Goal: Communication & Community: Ask a question

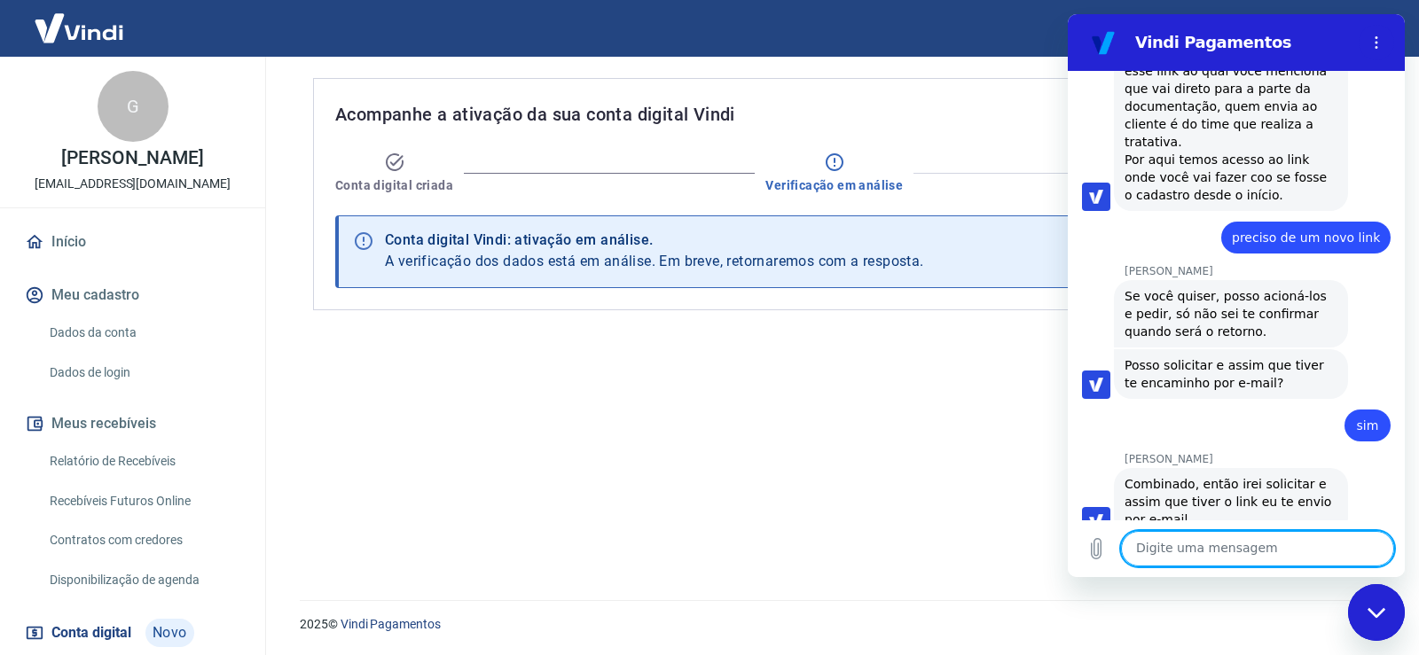
scroll to position [106, 0]
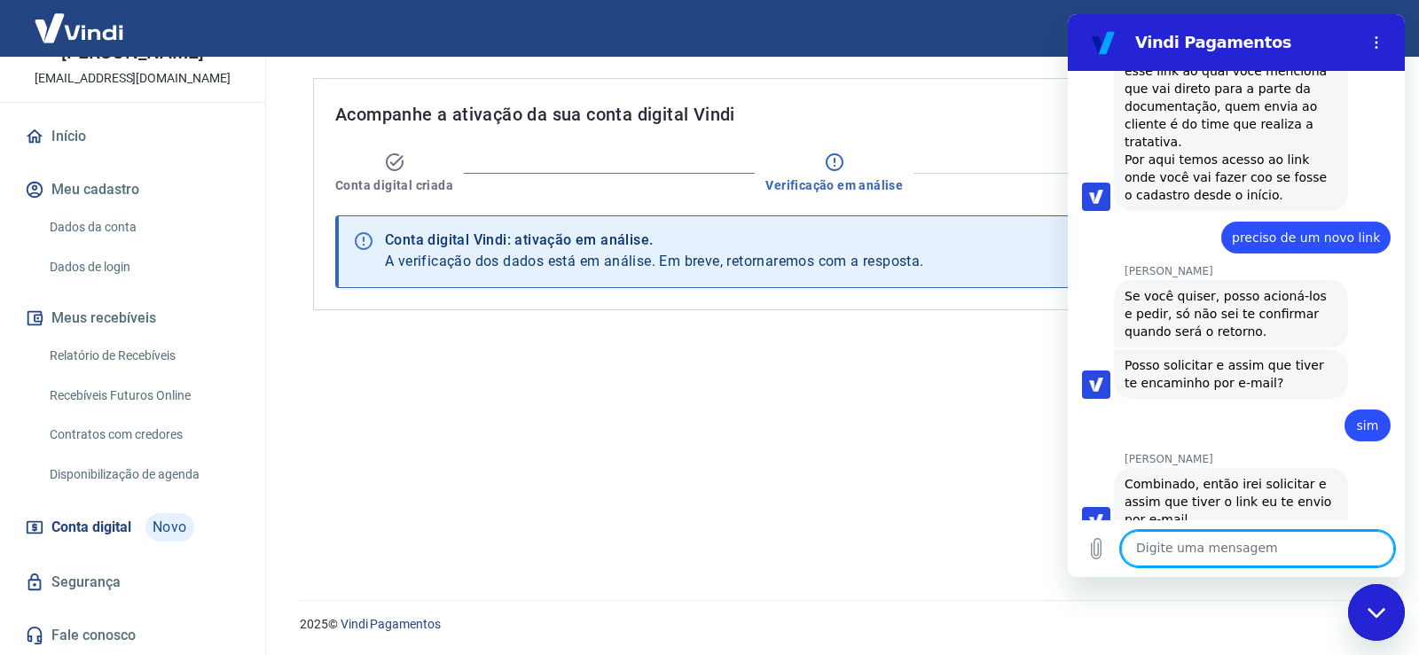
click at [142, 528] on link "Conta digital Novo" at bounding box center [132, 527] width 223 height 43
click at [179, 521] on span "Novo" at bounding box center [169, 527] width 49 height 28
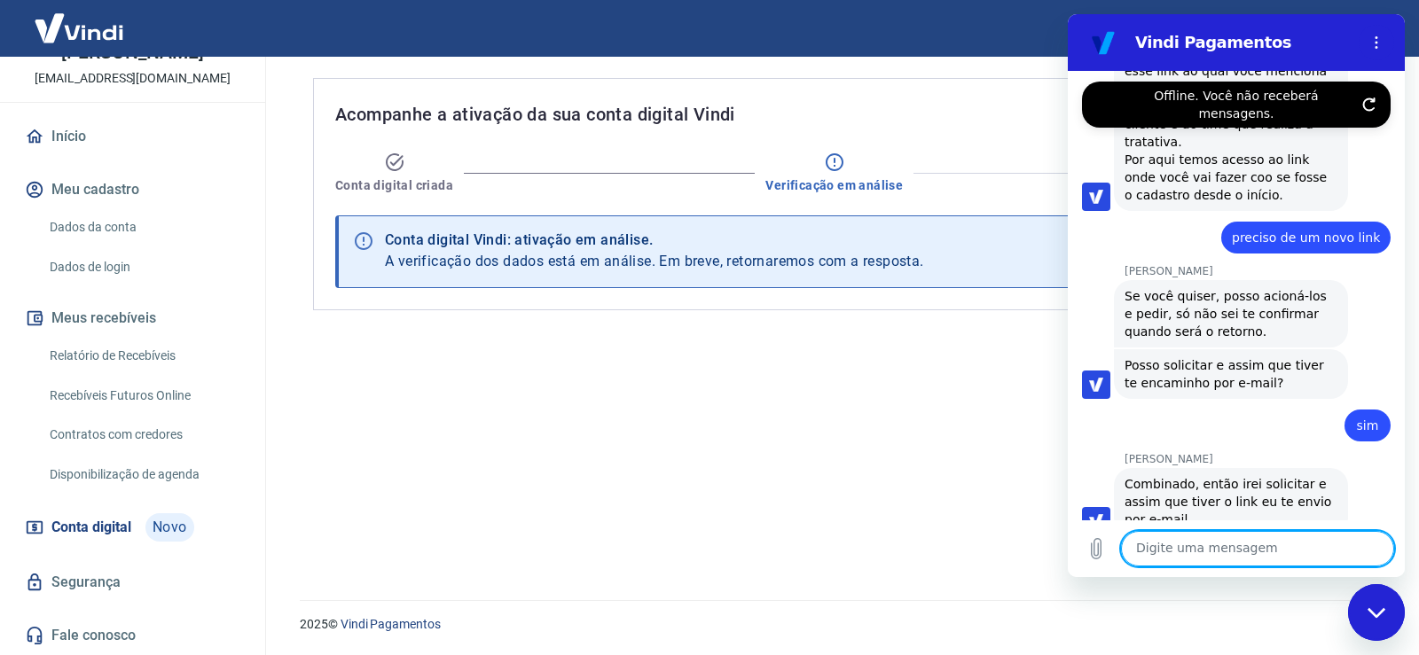
click at [1166, 531] on textarea at bounding box center [1257, 548] width 273 height 35
click at [1182, 560] on textarea at bounding box center [1257, 548] width 273 height 35
type textarea "boa tarde"
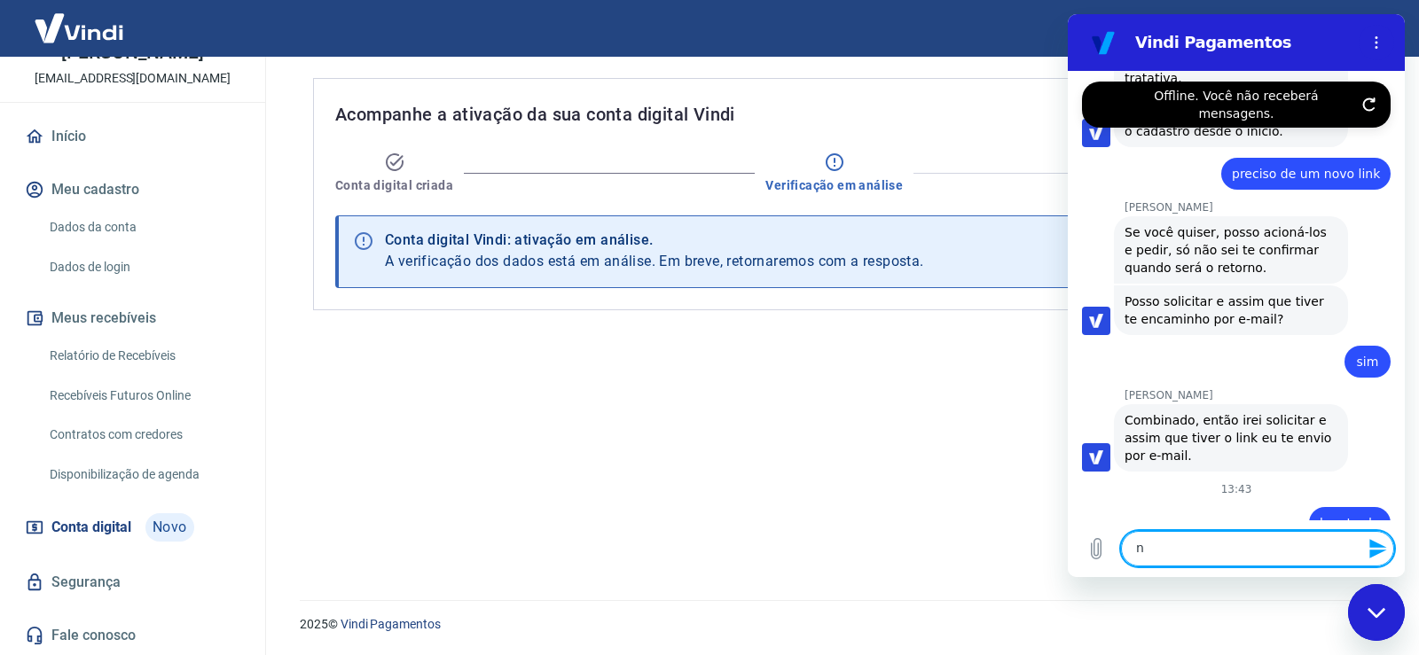
scroll to position [4775, 0]
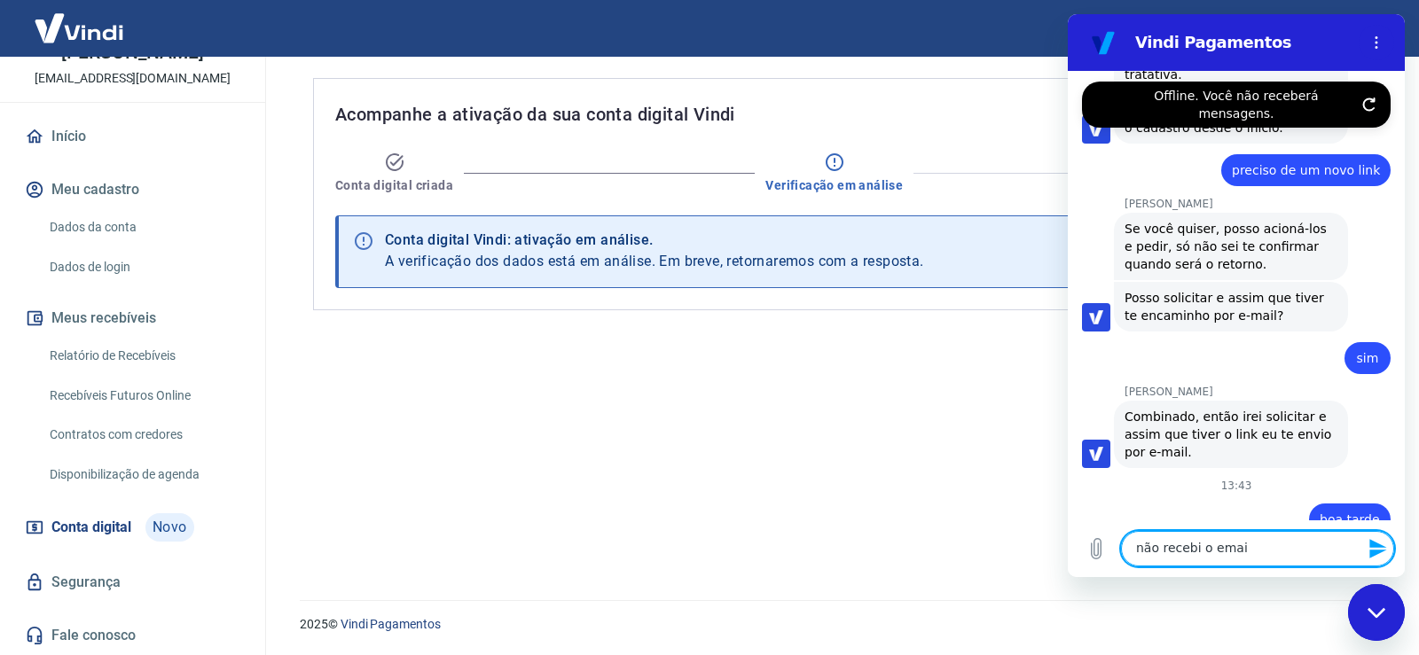
type textarea "não recebi o email"
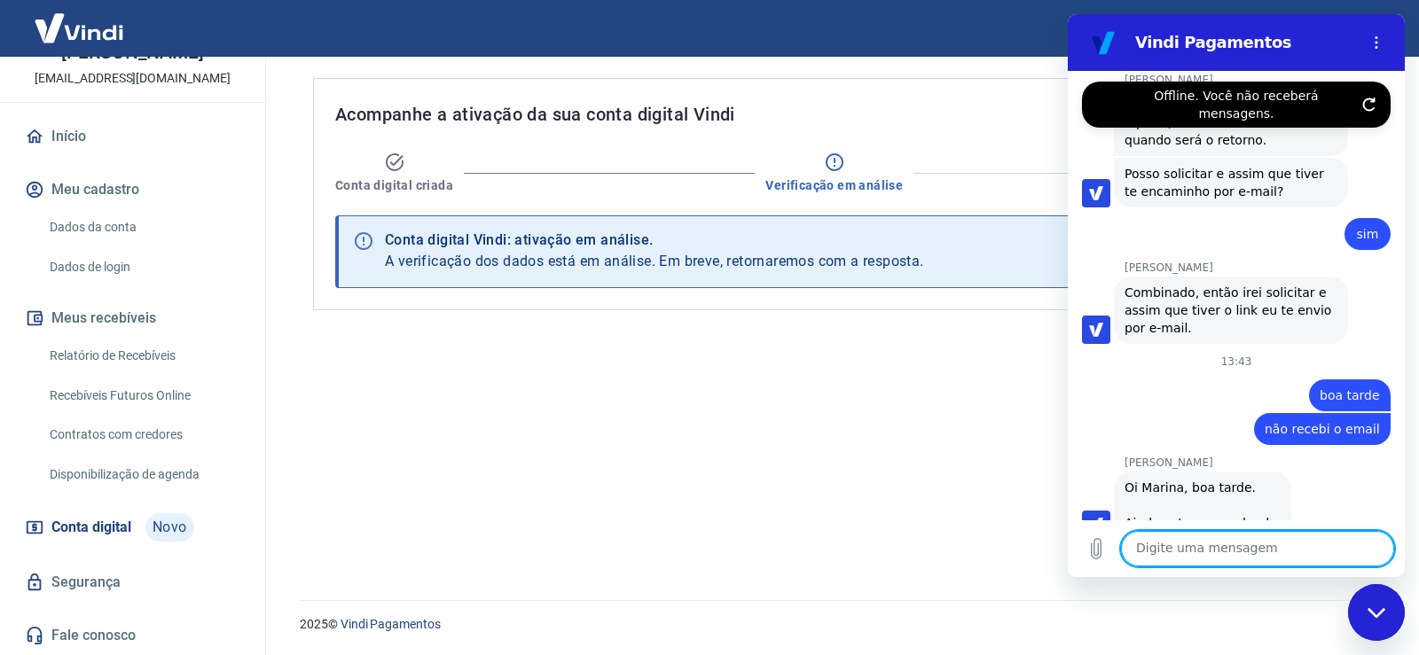
scroll to position [4902, 0]
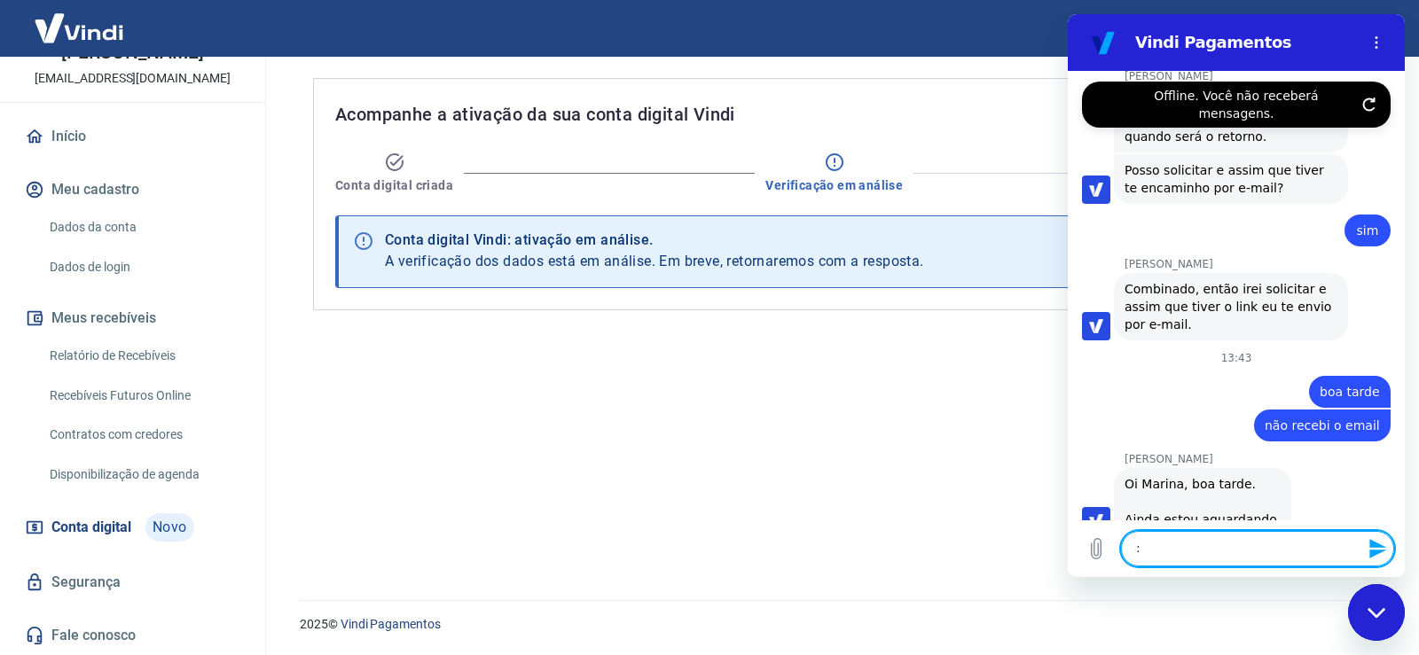
type textarea ":("
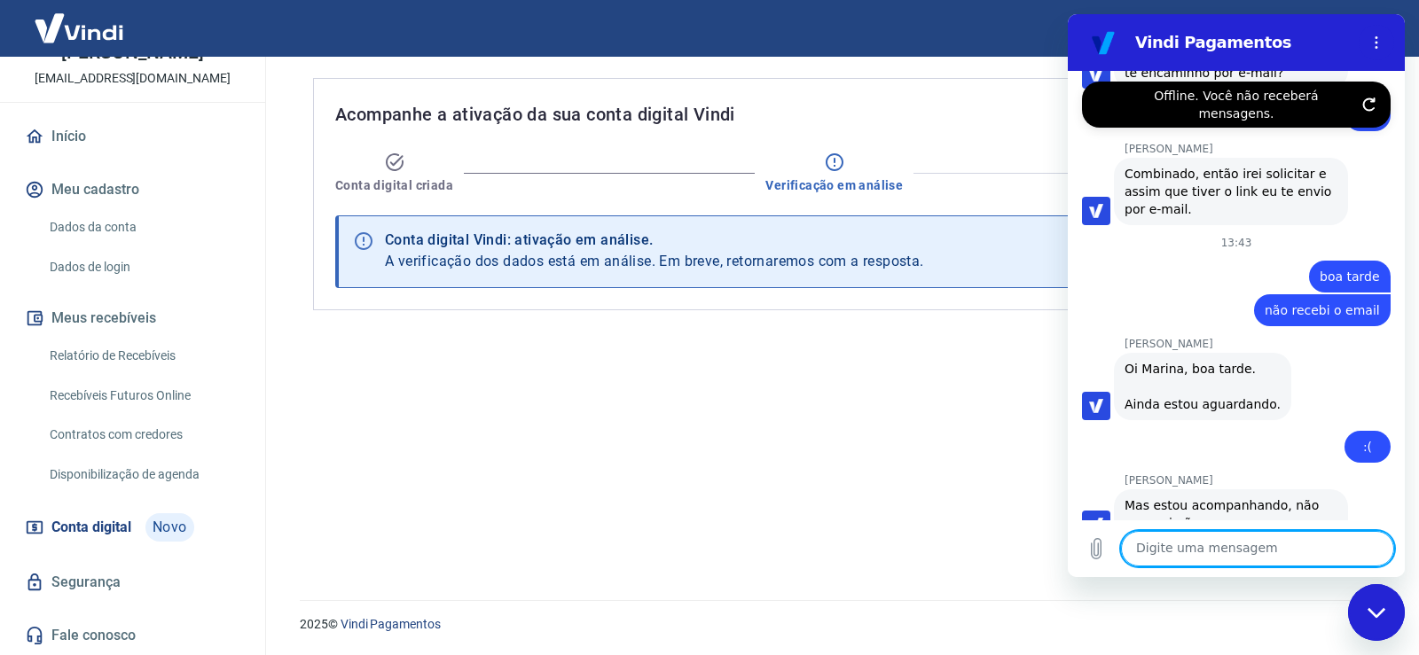
scroll to position [5021, 0]
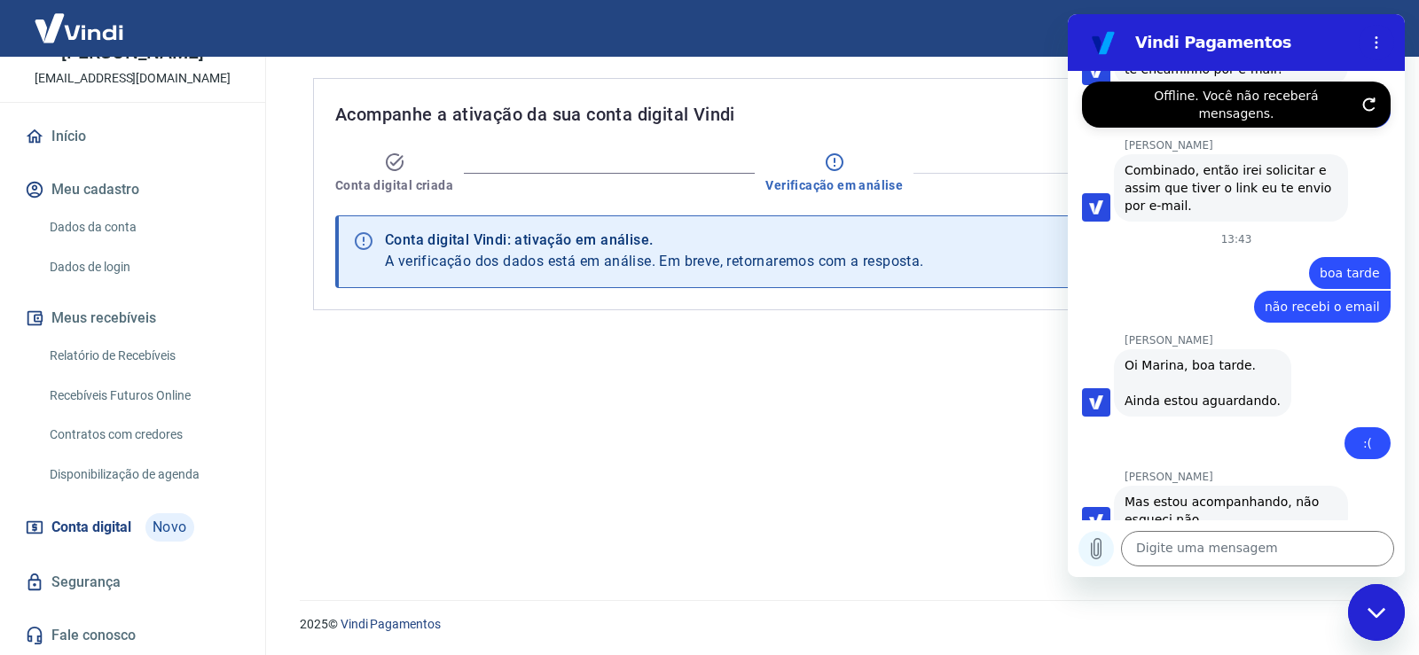
click at [1093, 545] on icon "Carregar arquivo" at bounding box center [1097, 549] width 10 height 20
click at [1101, 552] on icon "Carregar arquivo" at bounding box center [1097, 549] width 10 height 20
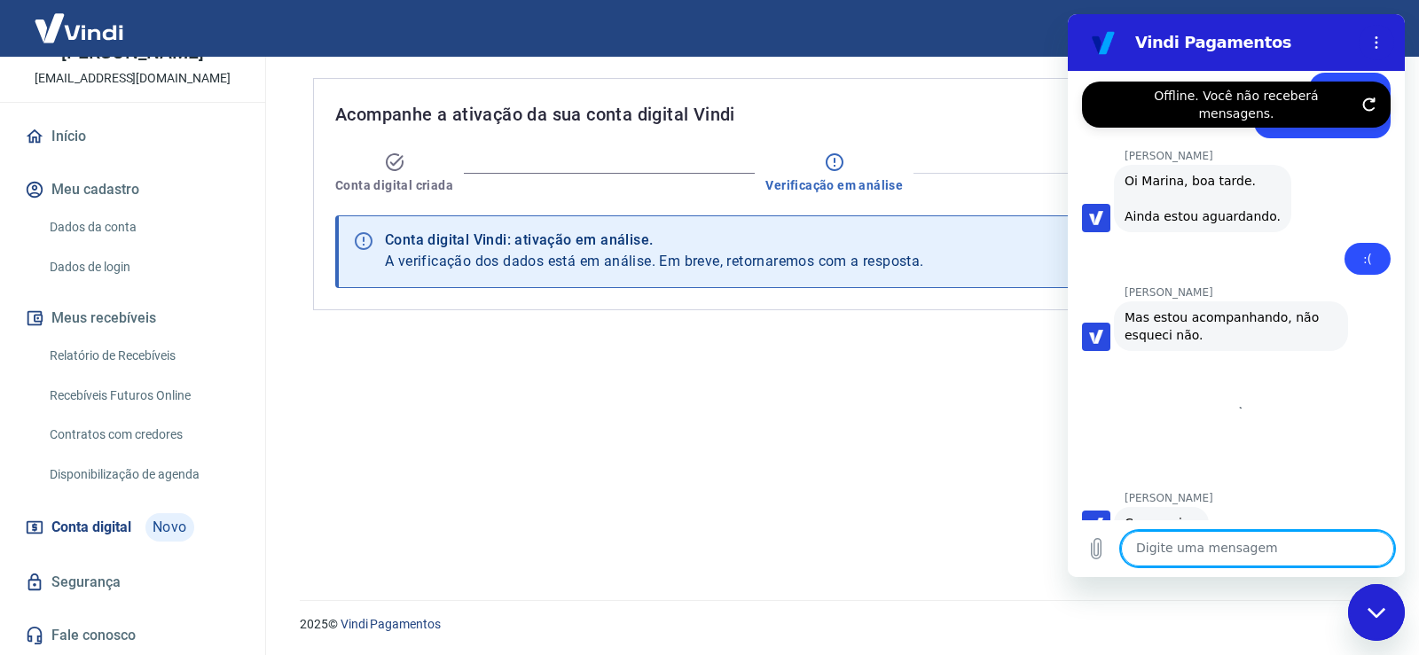
scroll to position [5209, 0]
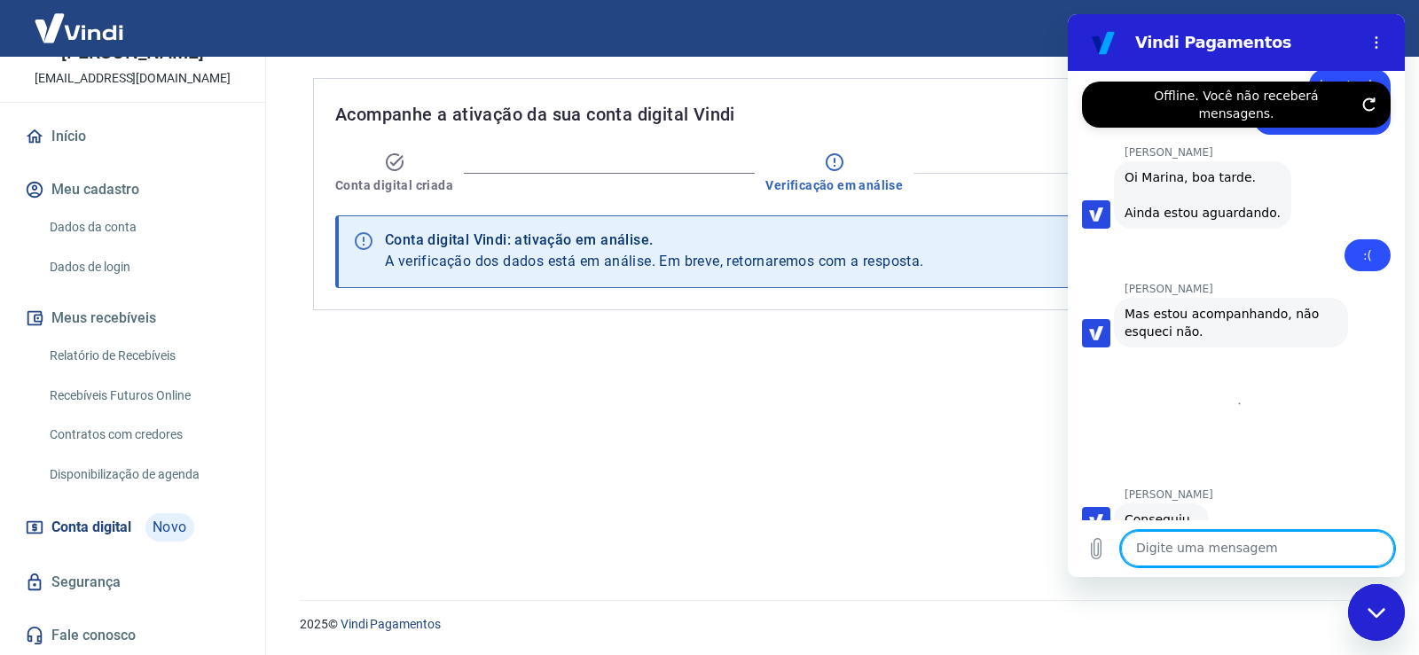
click at [1198, 550] on textarea at bounding box center [1257, 548] width 273 height 35
type textarea "não"
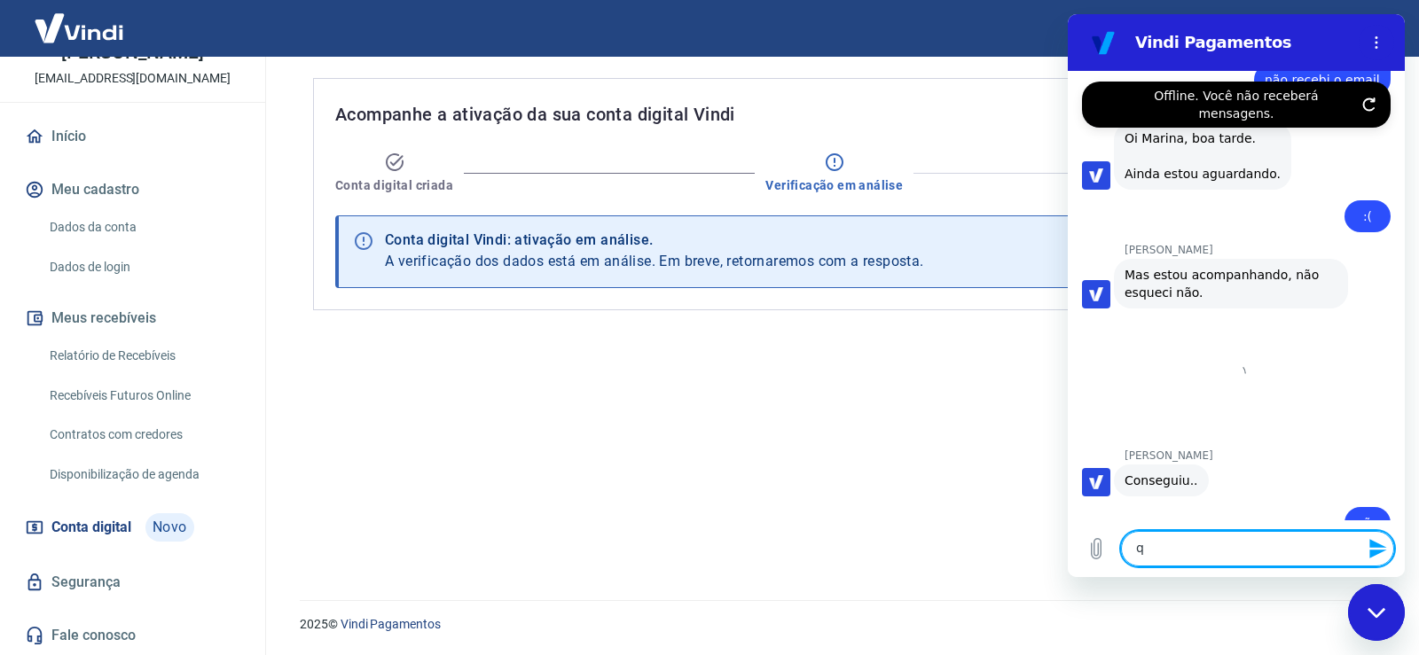
scroll to position [5252, 0]
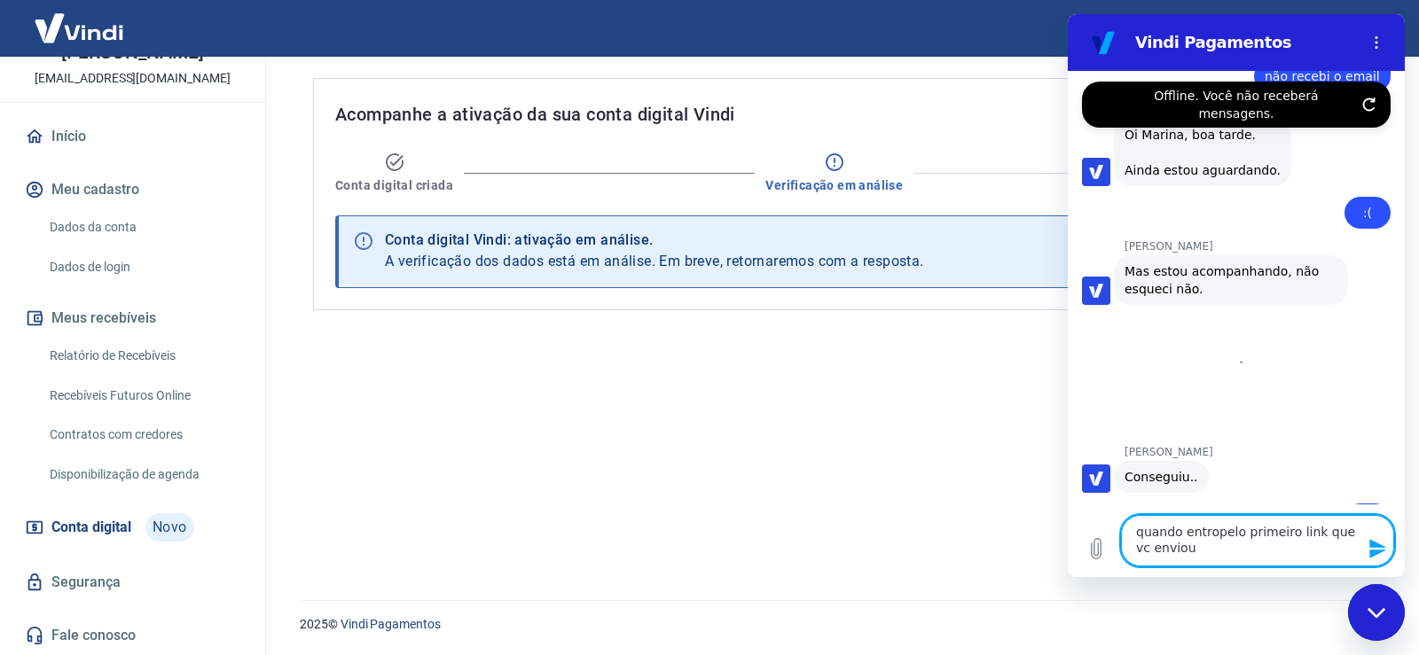
click at [1210, 534] on textarea "quando entropelo primeiro link que vc enviou" at bounding box center [1257, 540] width 273 height 51
click at [1183, 555] on textarea "quando entro pelo primeiro link que vc enviou" at bounding box center [1257, 540] width 273 height 51
click at [1293, 546] on textarea "quando entro pelo primeiro link que vc enviou faço login, acredito" at bounding box center [1257, 540] width 273 height 51
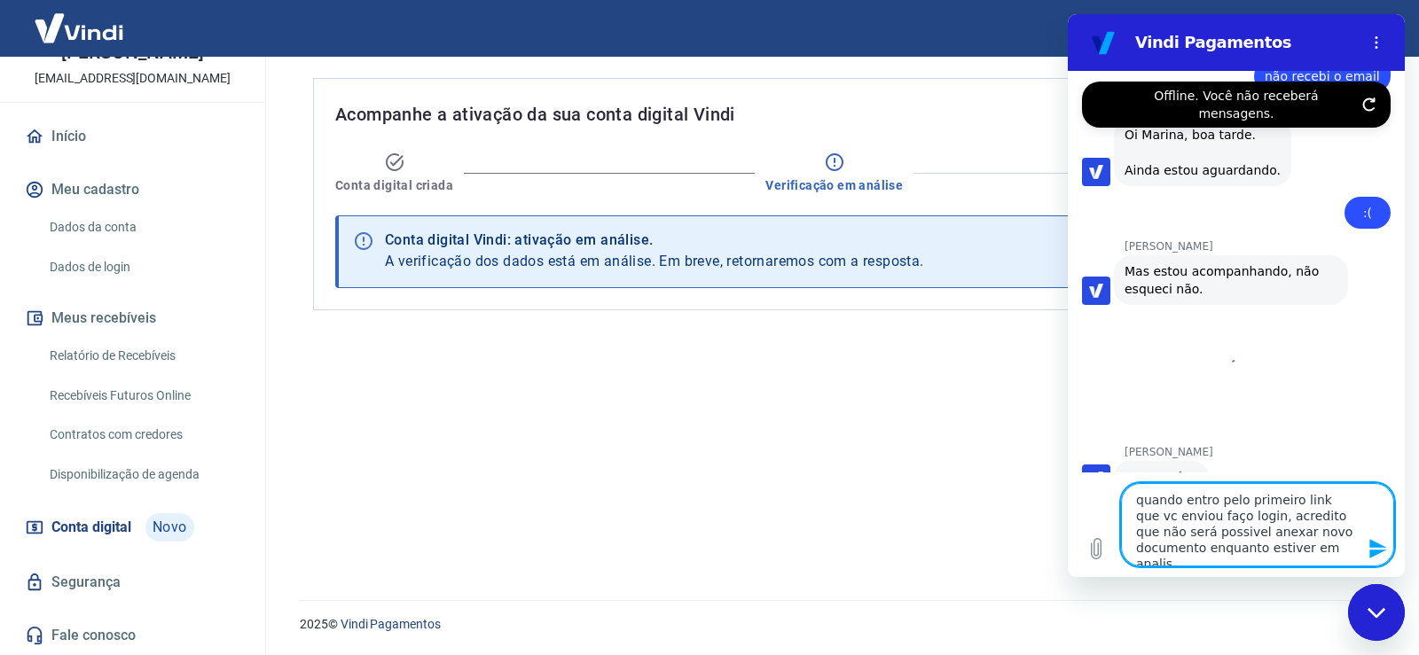
type textarea "quando entro pelo primeiro link que vc enviou faço login, acredito que não será…"
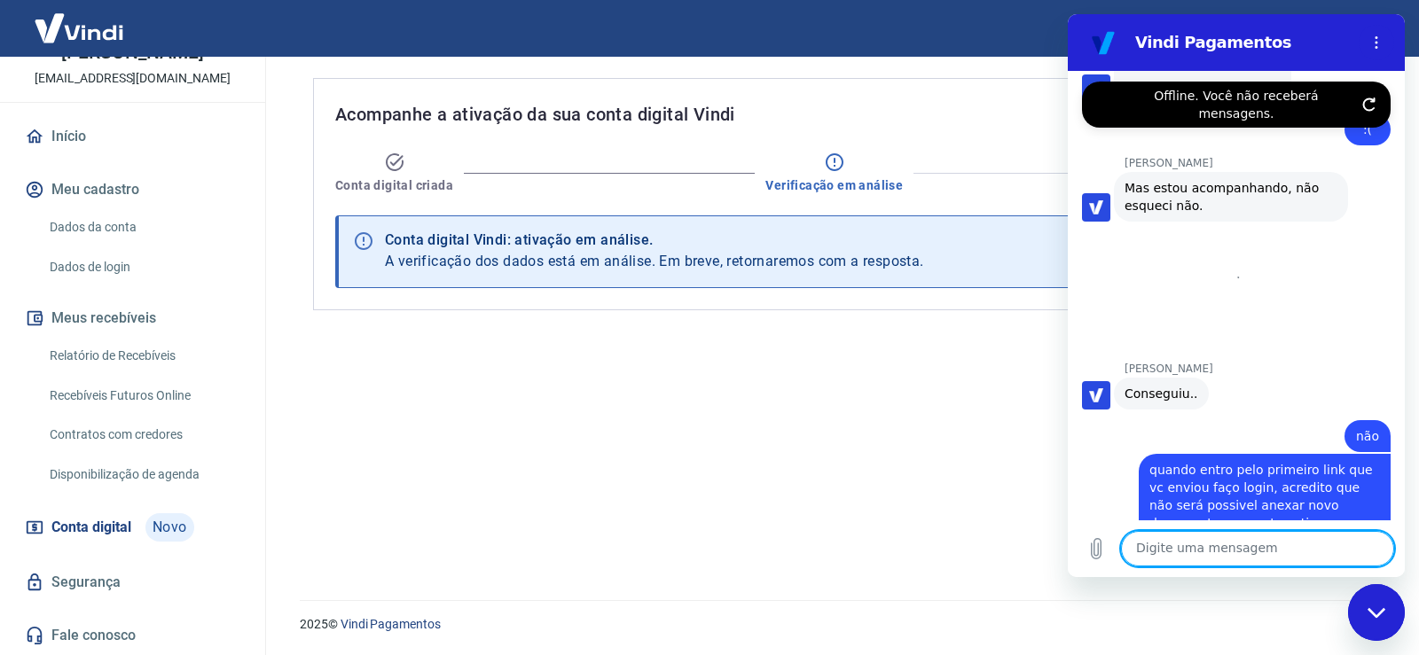
scroll to position [5339, 0]
click at [1233, 272] on icon at bounding box center [1236, 282] width 21 height 21
click at [1195, 545] on textarea at bounding box center [1257, 548] width 273 height 35
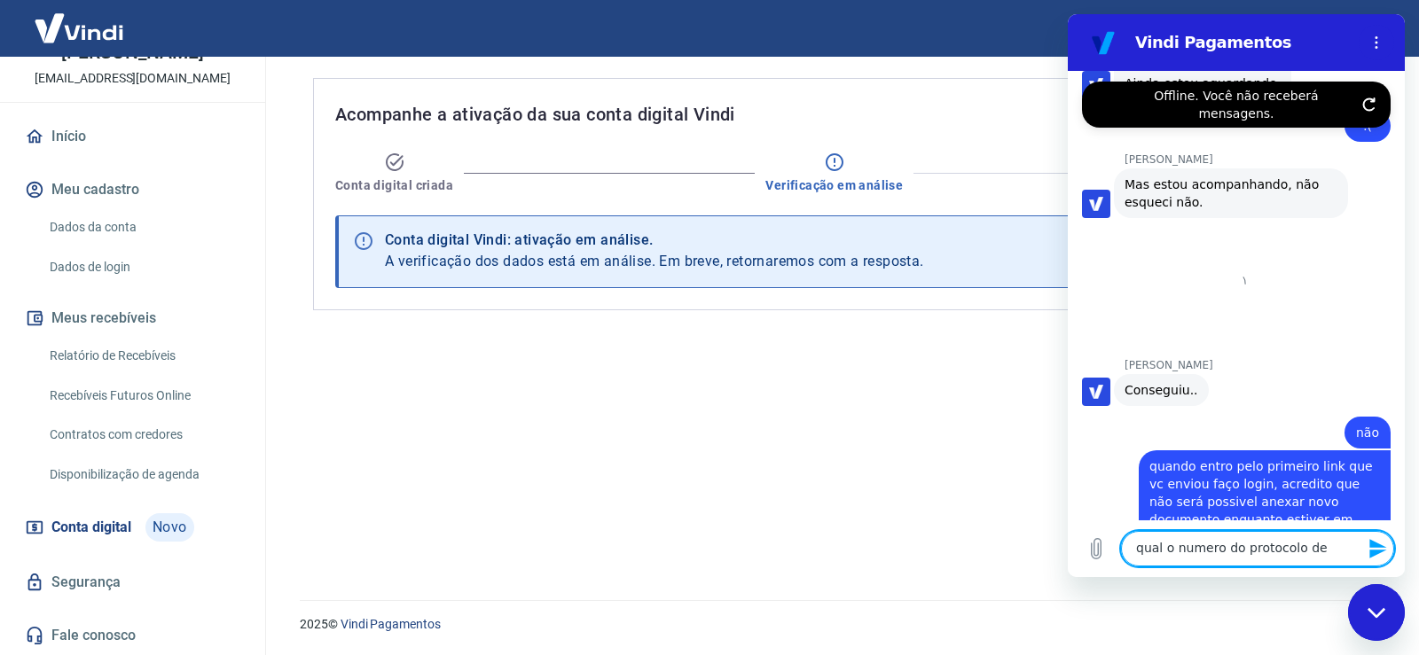
click at [1330, 555] on textarea "qual o numero do protocolo de" at bounding box center [1257, 548] width 273 height 35
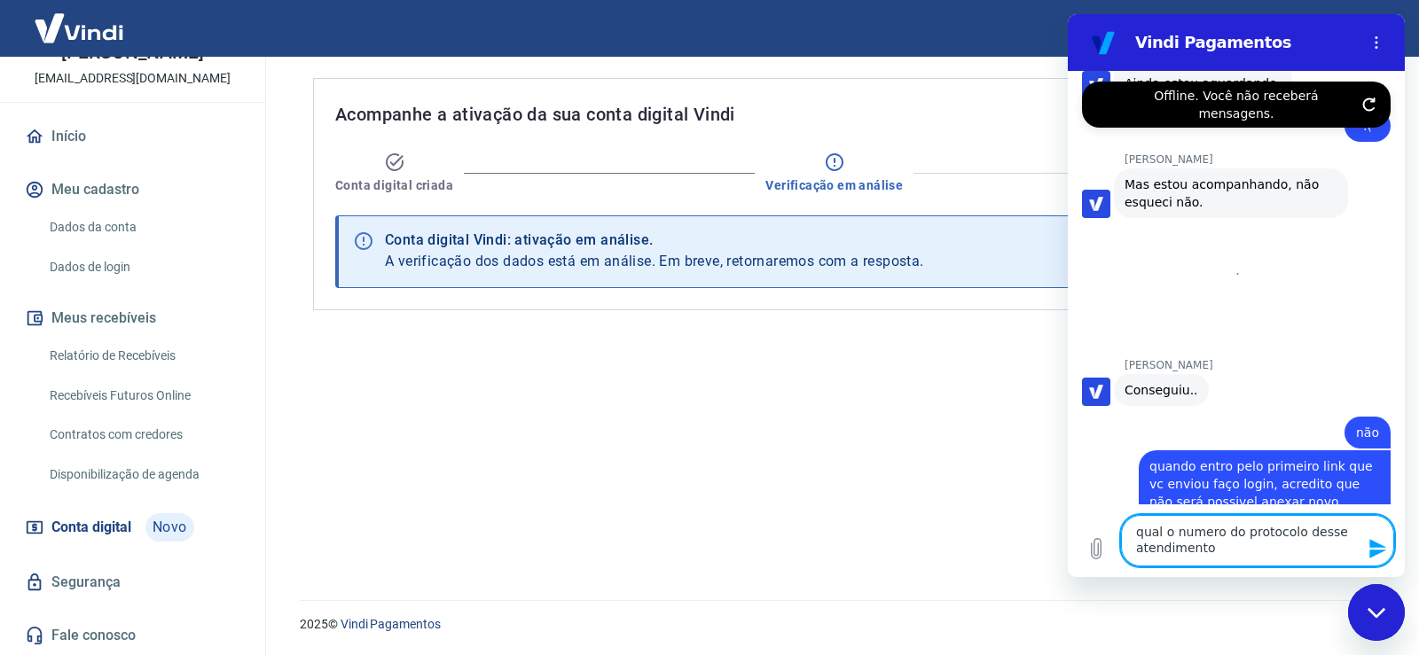
type textarea "qual o numero do protocolo desse atendimento?"
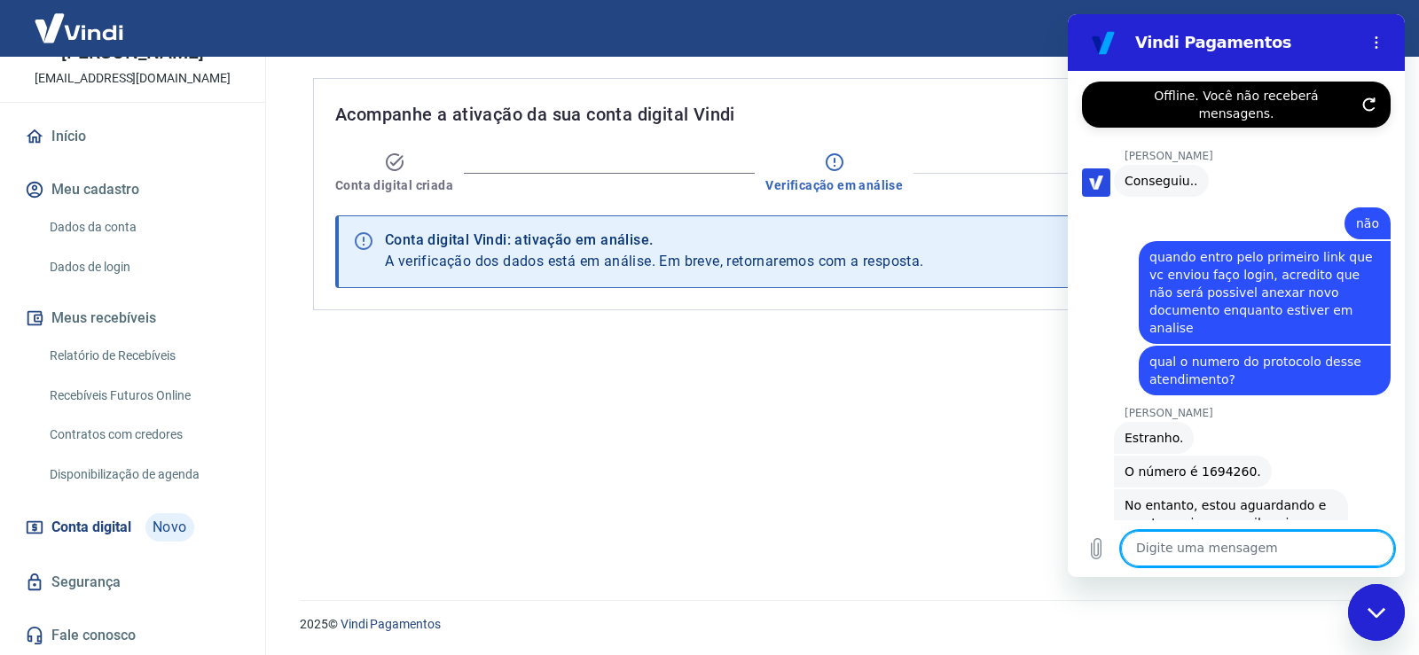
scroll to position [5551, 0]
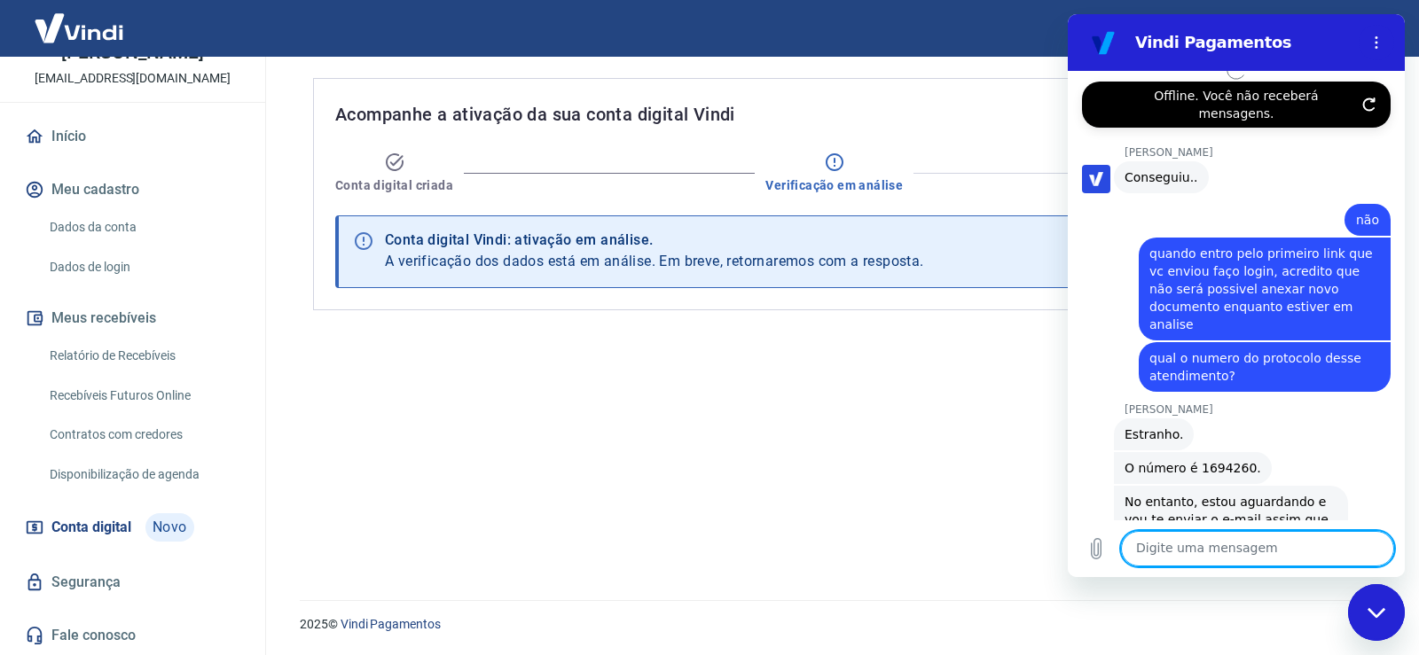
click at [1223, 561] on textarea at bounding box center [1257, 548] width 273 height 35
type textarea ":"
click at [1172, 555] on textarea at bounding box center [1257, 548] width 273 height 35
click at [1245, 548] on textarea "tem previsão?estamos" at bounding box center [1257, 548] width 273 height 35
drag, startPoint x: 1245, startPoint y: 548, endPoint x: 2325, endPoint y: 599, distance: 1081.3
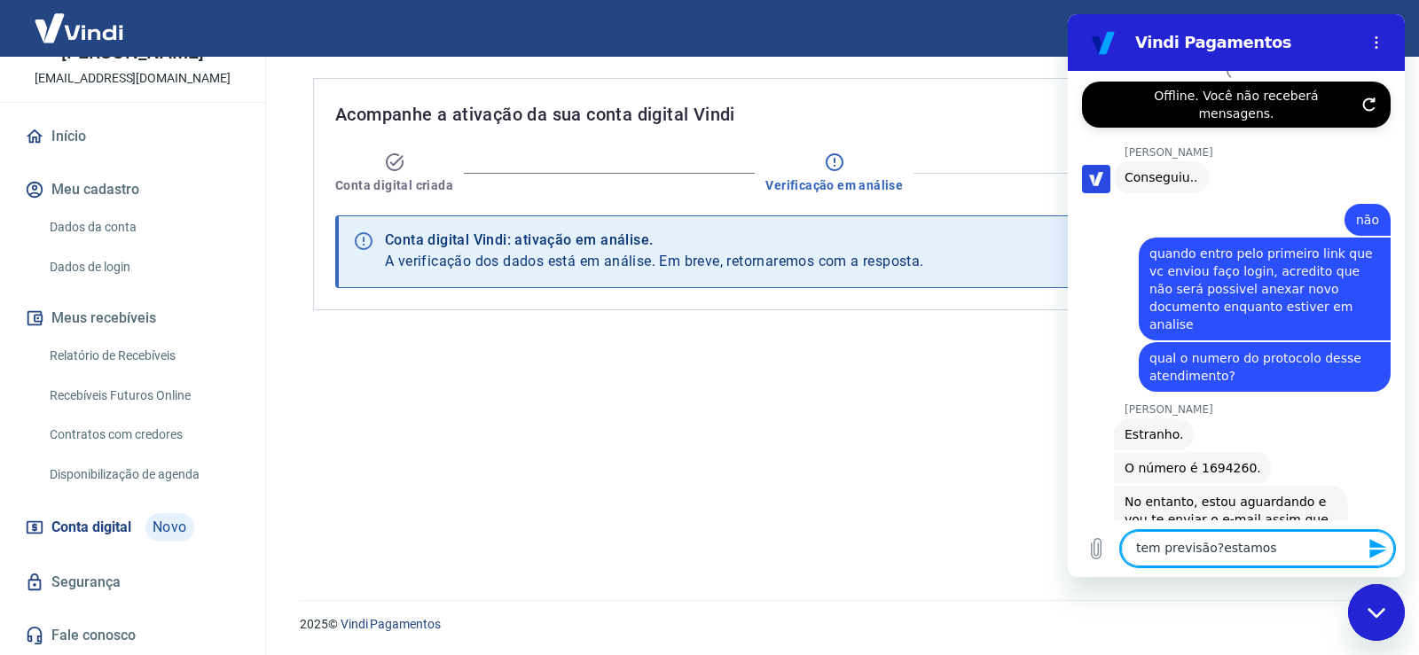
click at [1245, 548] on textarea "tem previsão?estamos" at bounding box center [1257, 548] width 273 height 35
type textarea "tem previsão?"
click at [1375, 544] on icon "Enviar mensagem" at bounding box center [1377, 549] width 17 height 20
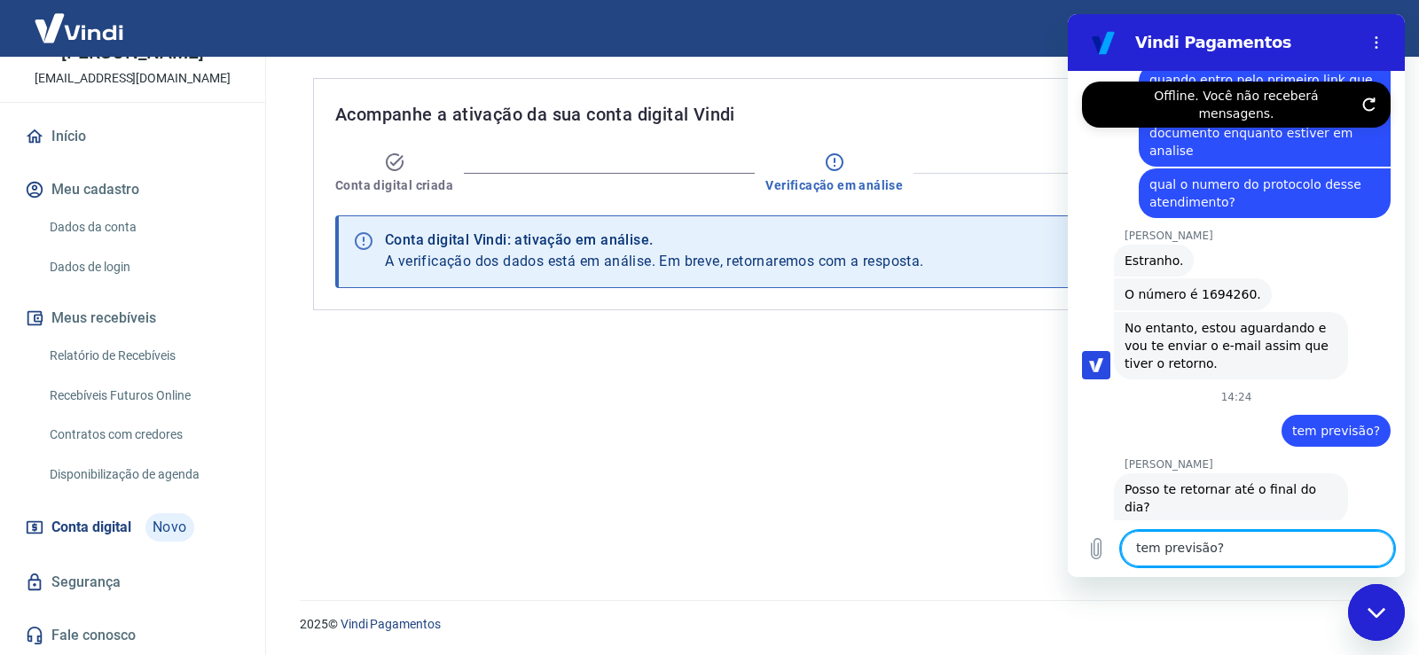
scroll to position [5729, 0]
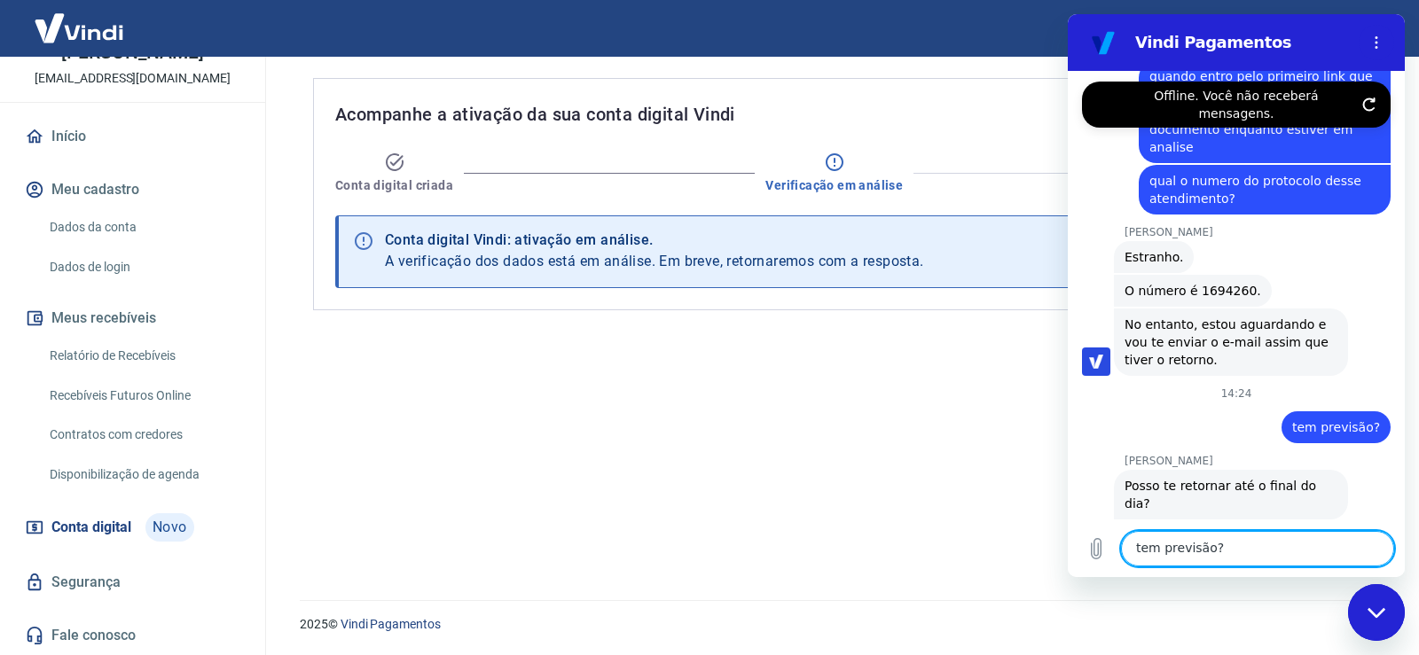
click at [1210, 546] on textarea "tem previsão?" at bounding box center [1257, 548] width 273 height 35
type textarea "até as 16hs"
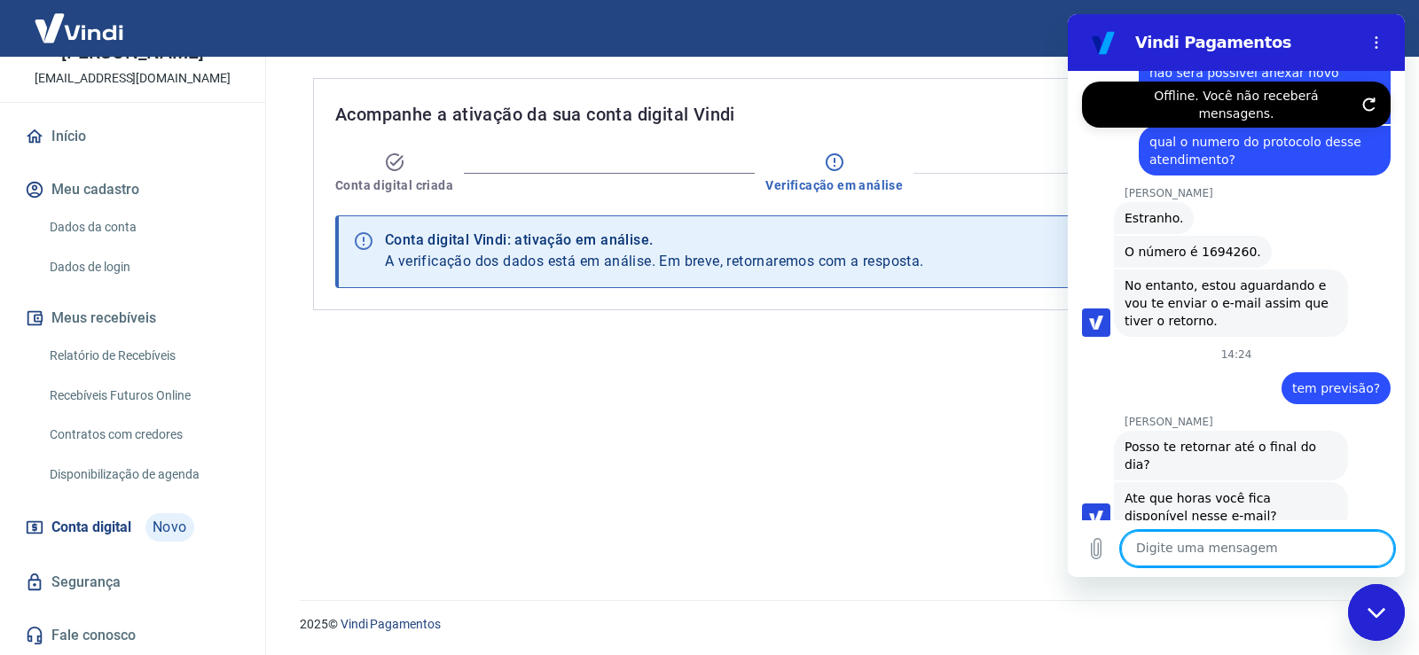
scroll to position [5771, 0]
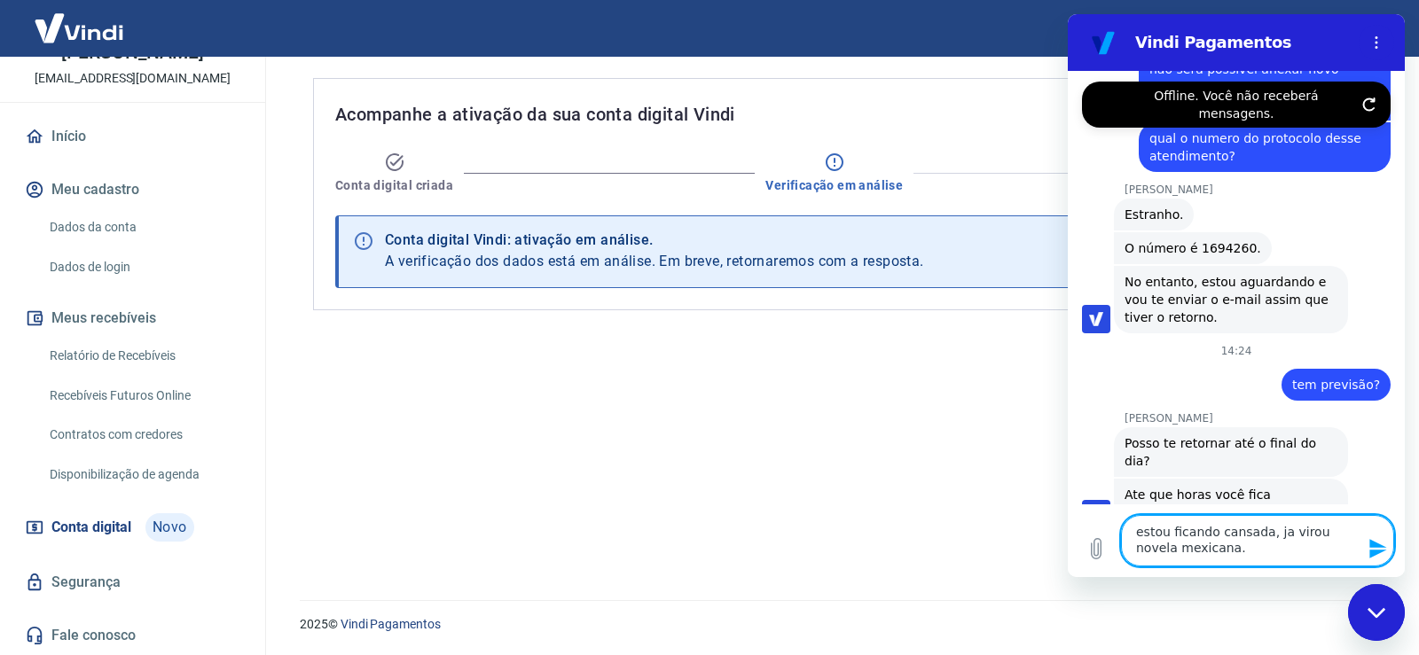
type textarea "estou ficando cansada, ja virou novela mexicana."
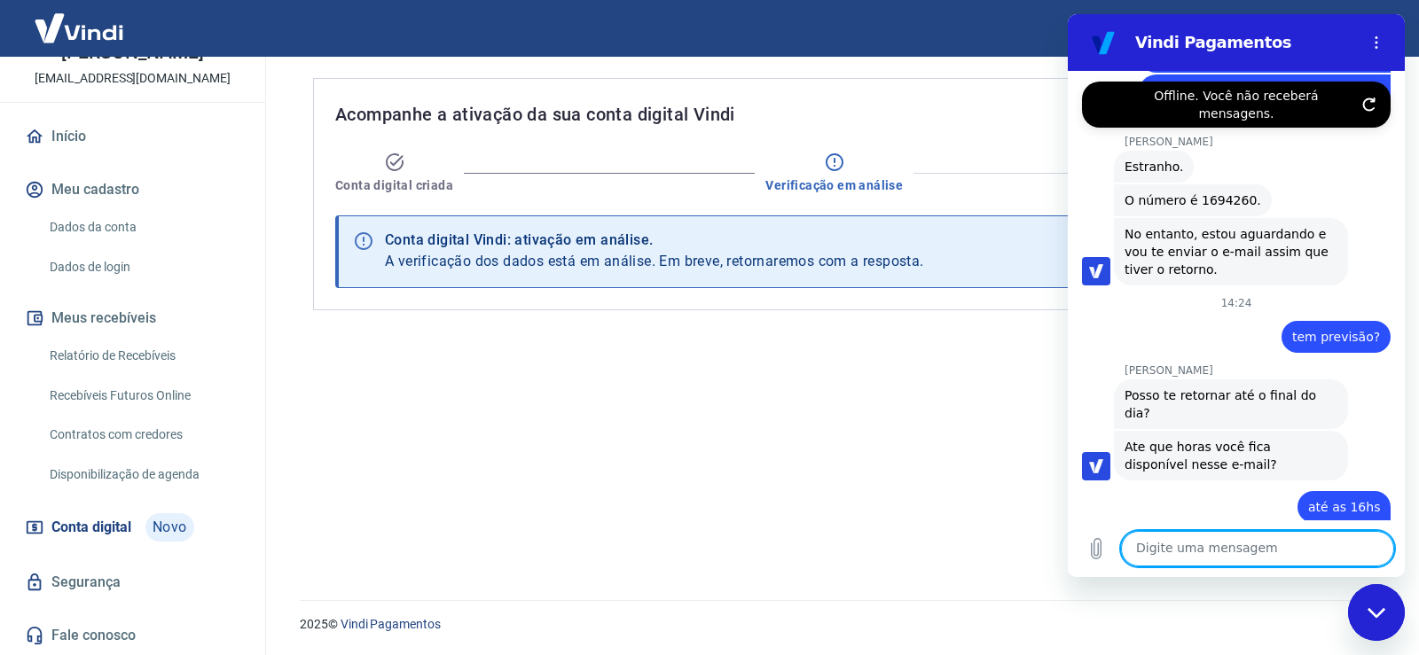
scroll to position [5823, 0]
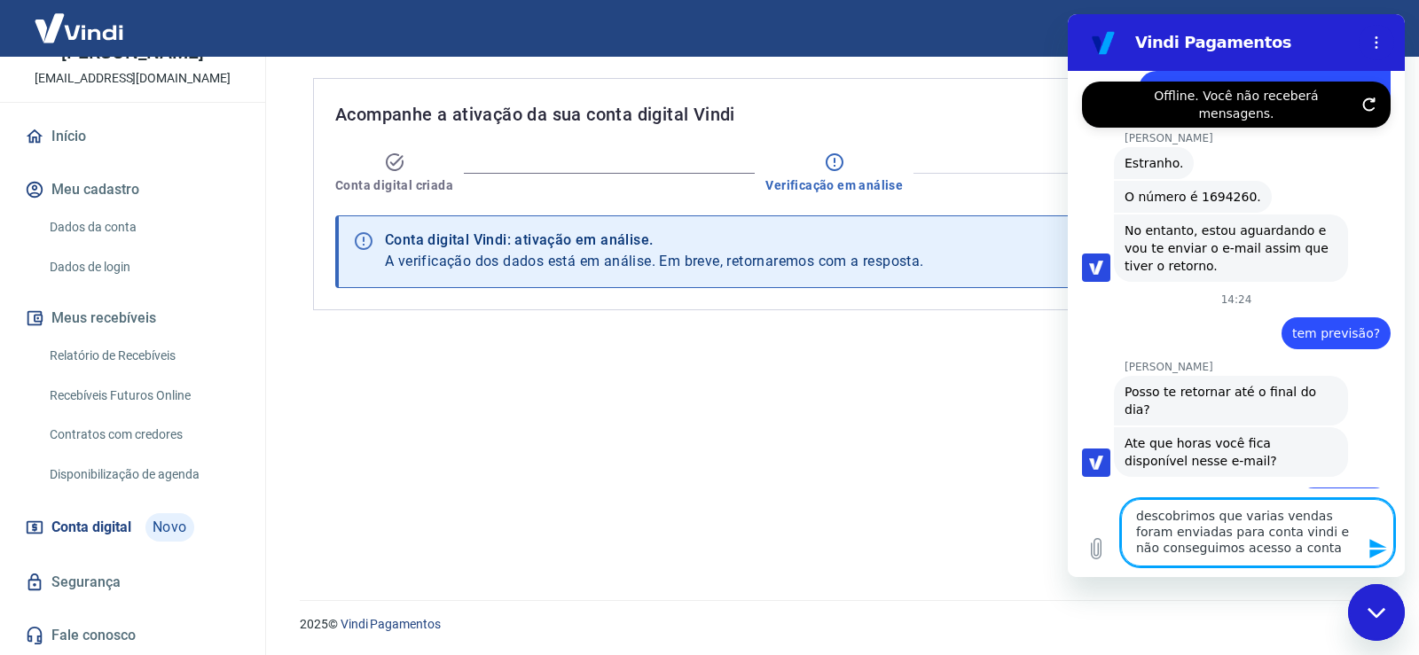
type textarea "descobrimos que varias vendas foram enviadas para conta vindi e não conseguimos…"
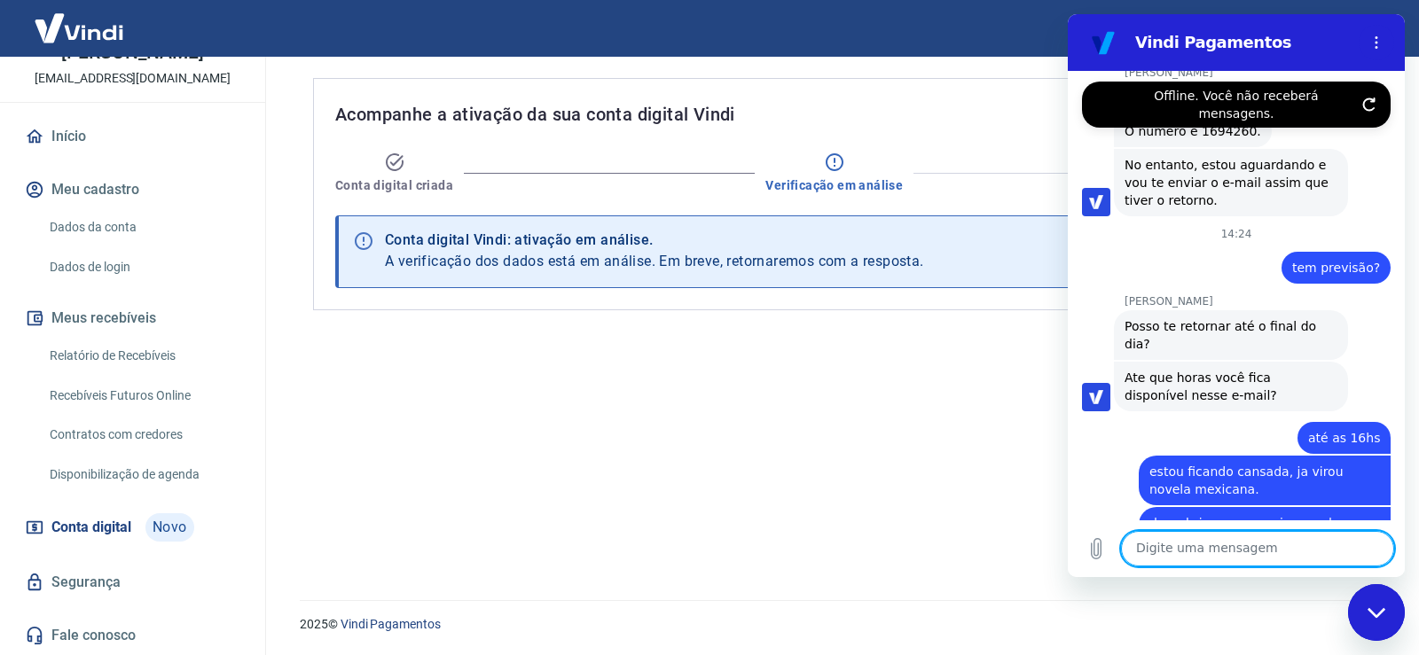
scroll to position [5892, 0]
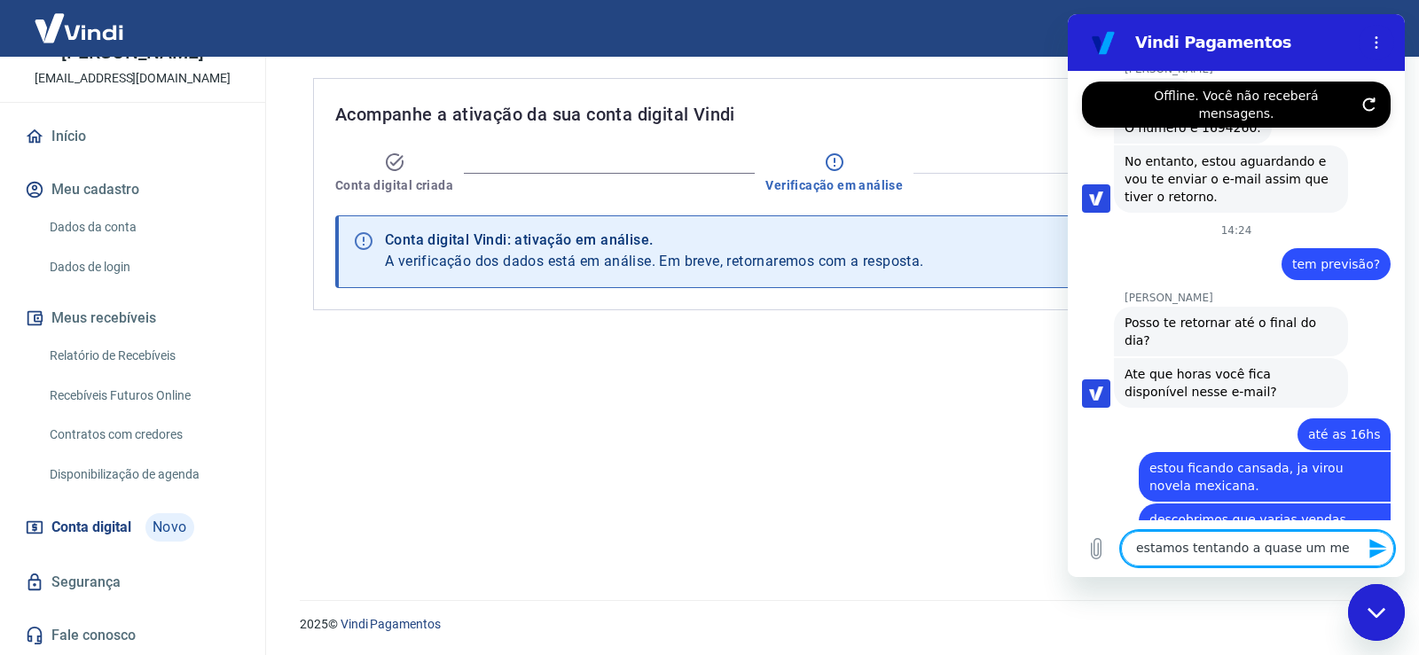
type textarea "estamos tentando a quase um mes"
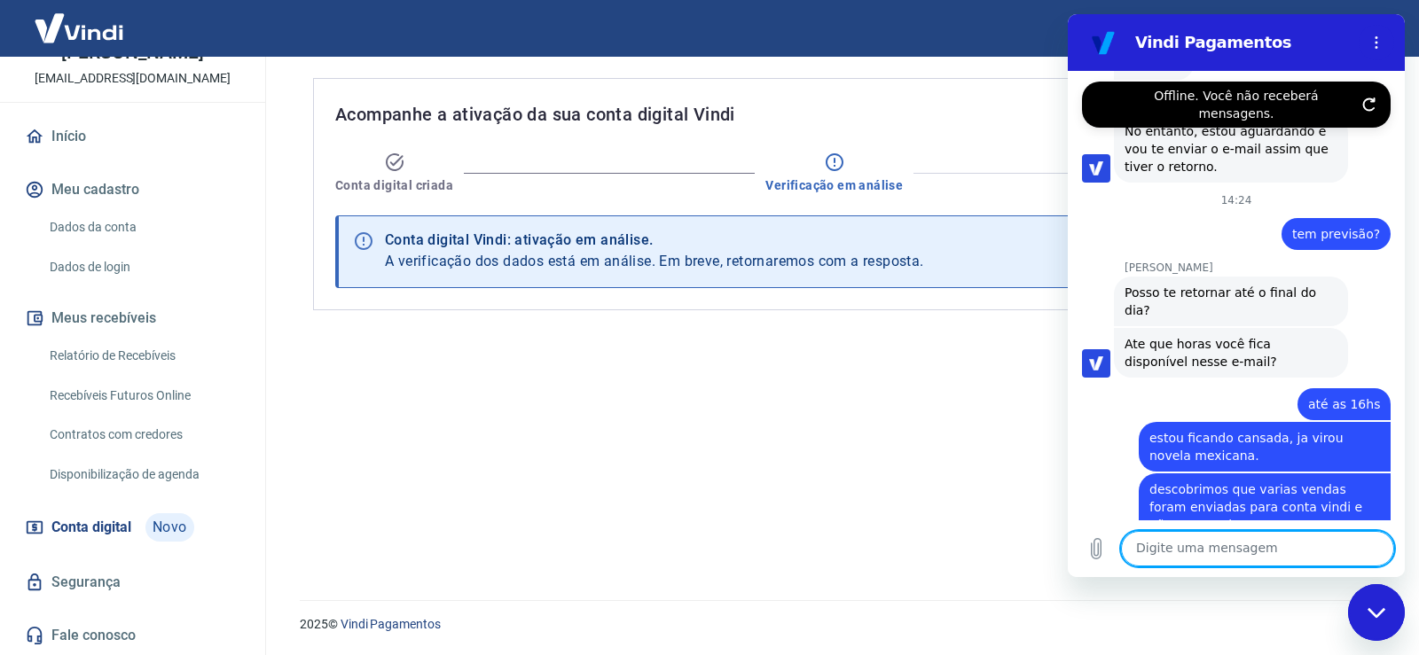
scroll to position [5926, 0]
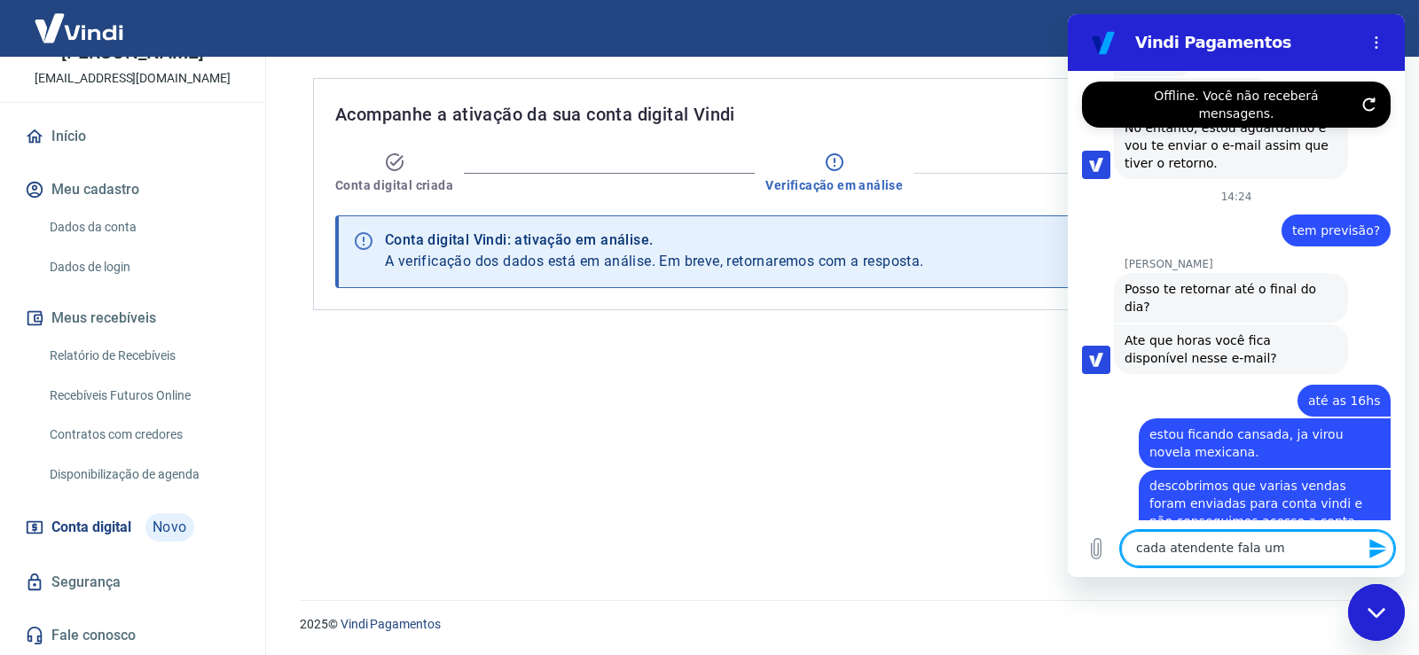
type textarea "cada atendente fala um"
click at [1285, 550] on textarea "cada atendente fala um" at bounding box center [1257, 548] width 273 height 35
click at [1308, 543] on textarea "cada atendente fala um" at bounding box center [1257, 548] width 273 height 35
click at [1313, 550] on textarea "cada atendente fala um" at bounding box center [1257, 548] width 273 height 35
drag, startPoint x: 1299, startPoint y: 555, endPoint x: 1132, endPoint y: 565, distance: 167.9
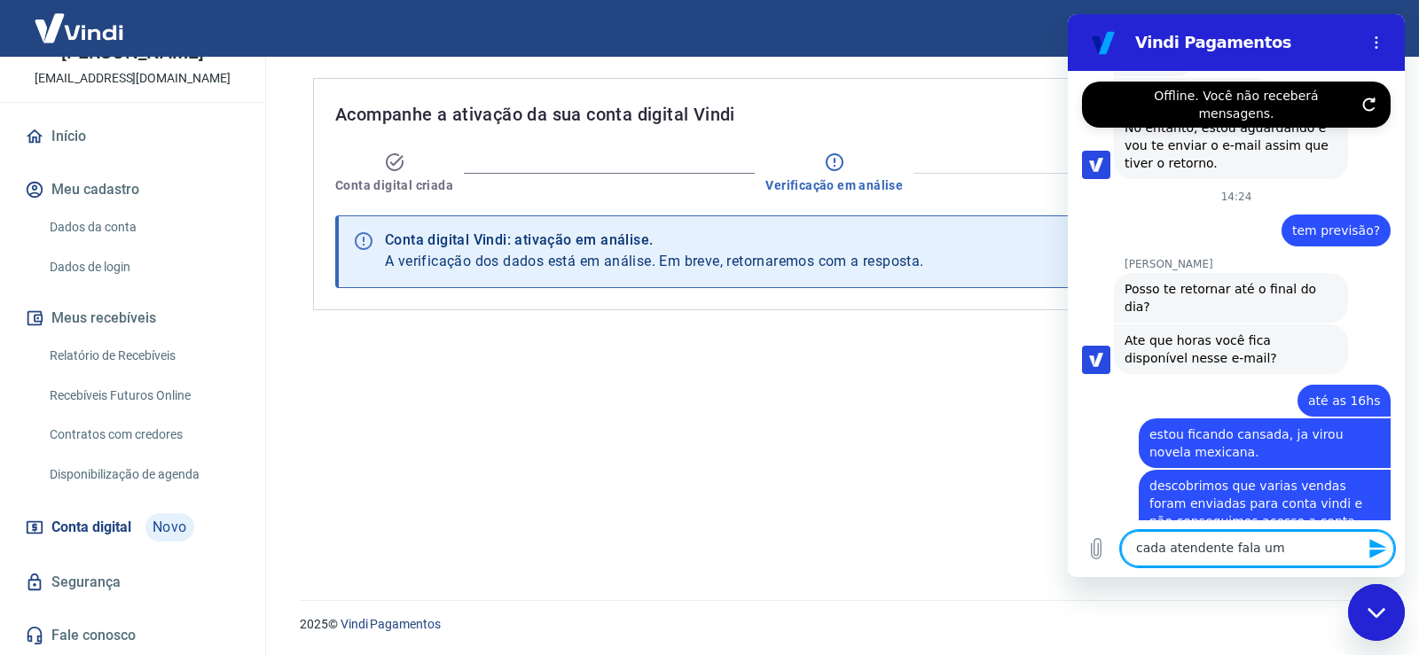
click at [1132, 565] on textarea "cada atendente fala um" at bounding box center [1257, 548] width 273 height 35
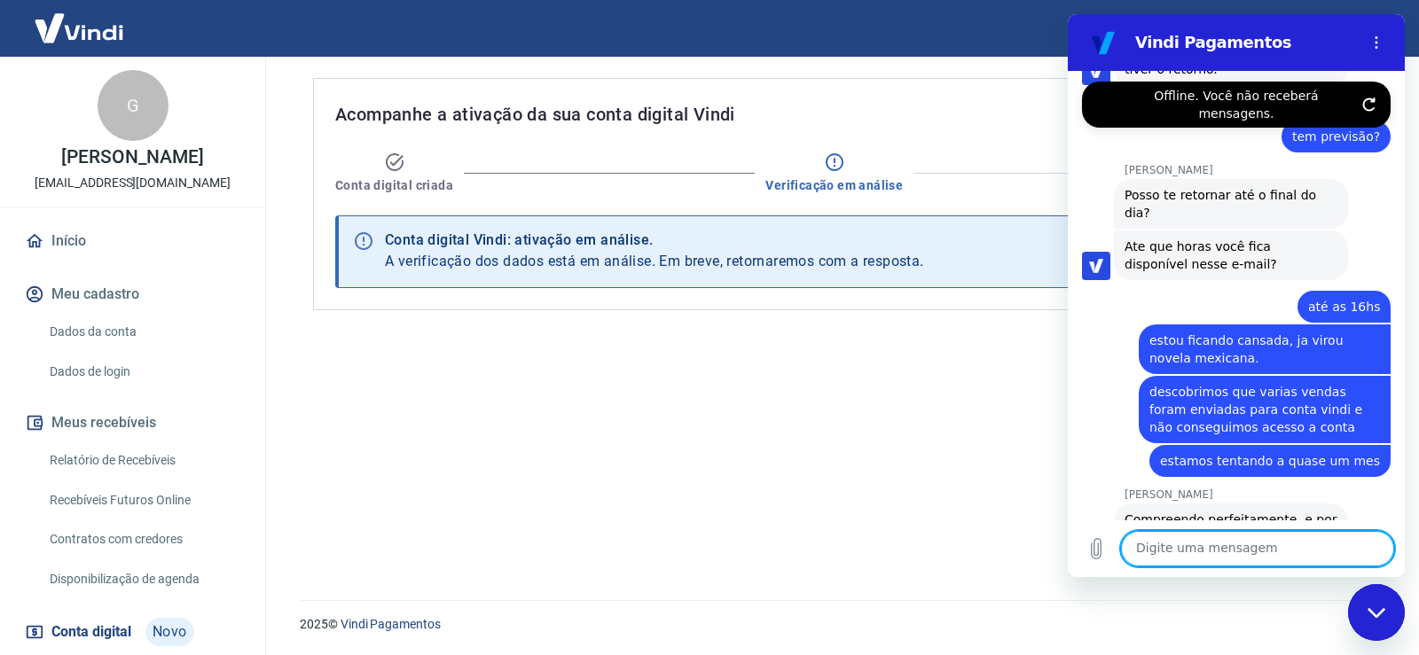
scroll to position [0, 0]
type textarea "oi"
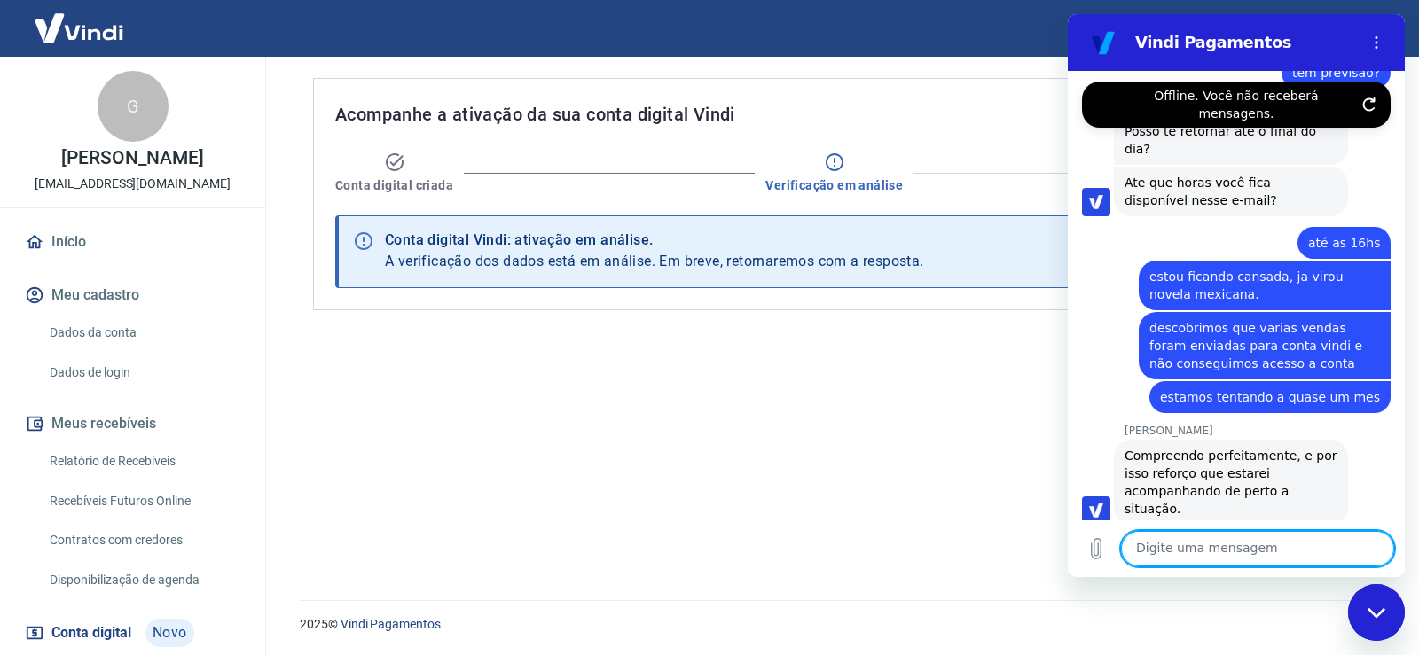
scroll to position [6087, 0]
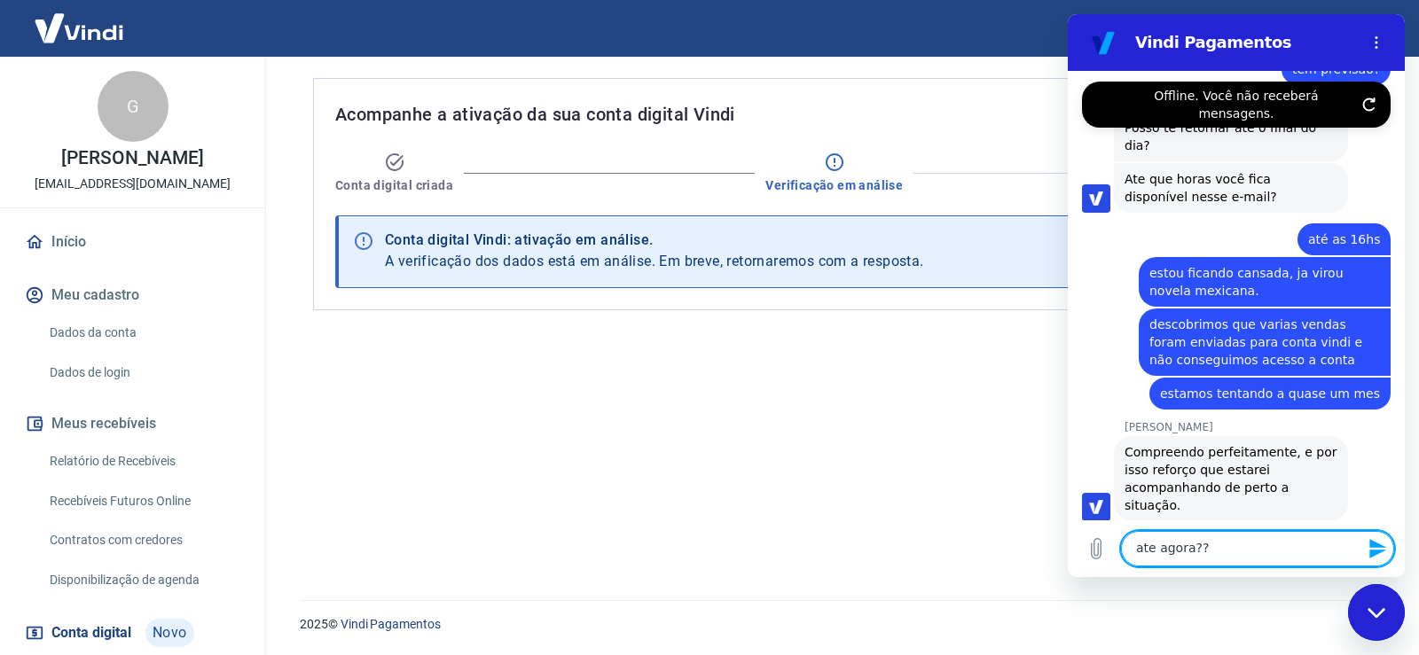
type textarea "ate agora???"
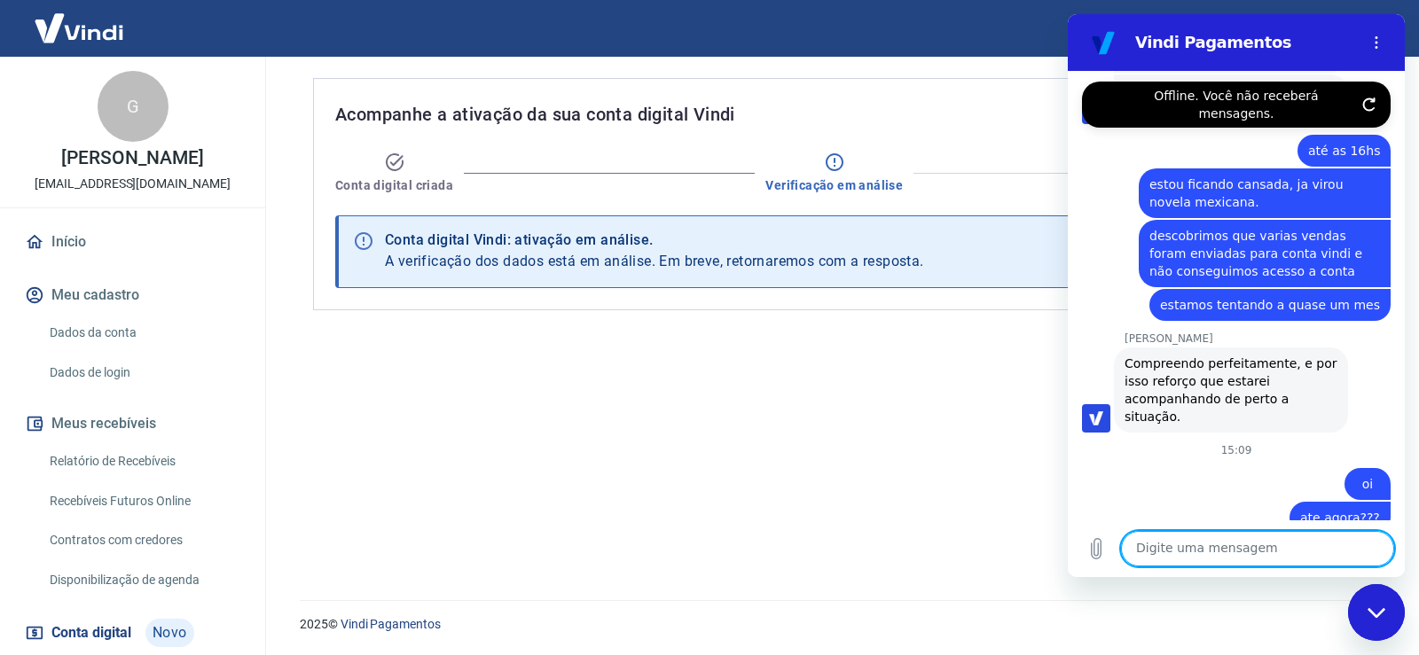
scroll to position [6179, 0]
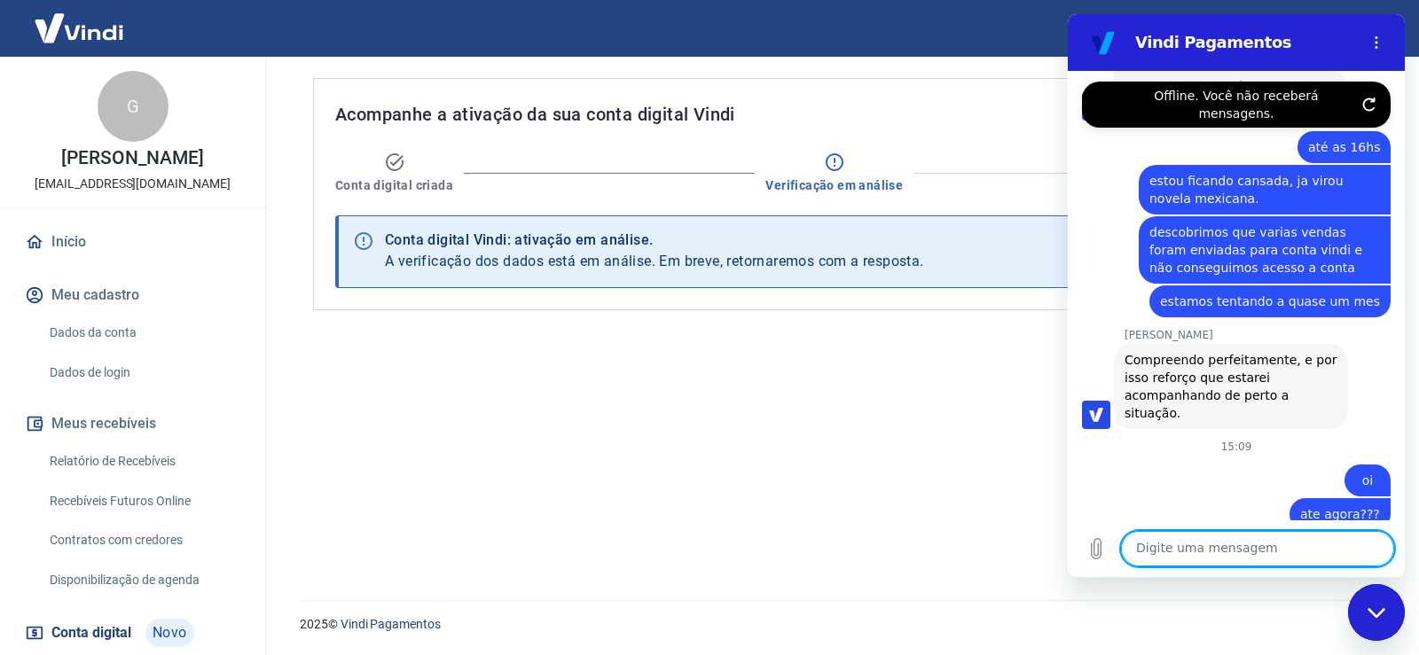
click at [1247, 545] on textarea at bounding box center [1257, 548] width 273 height 35
type textarea ":("
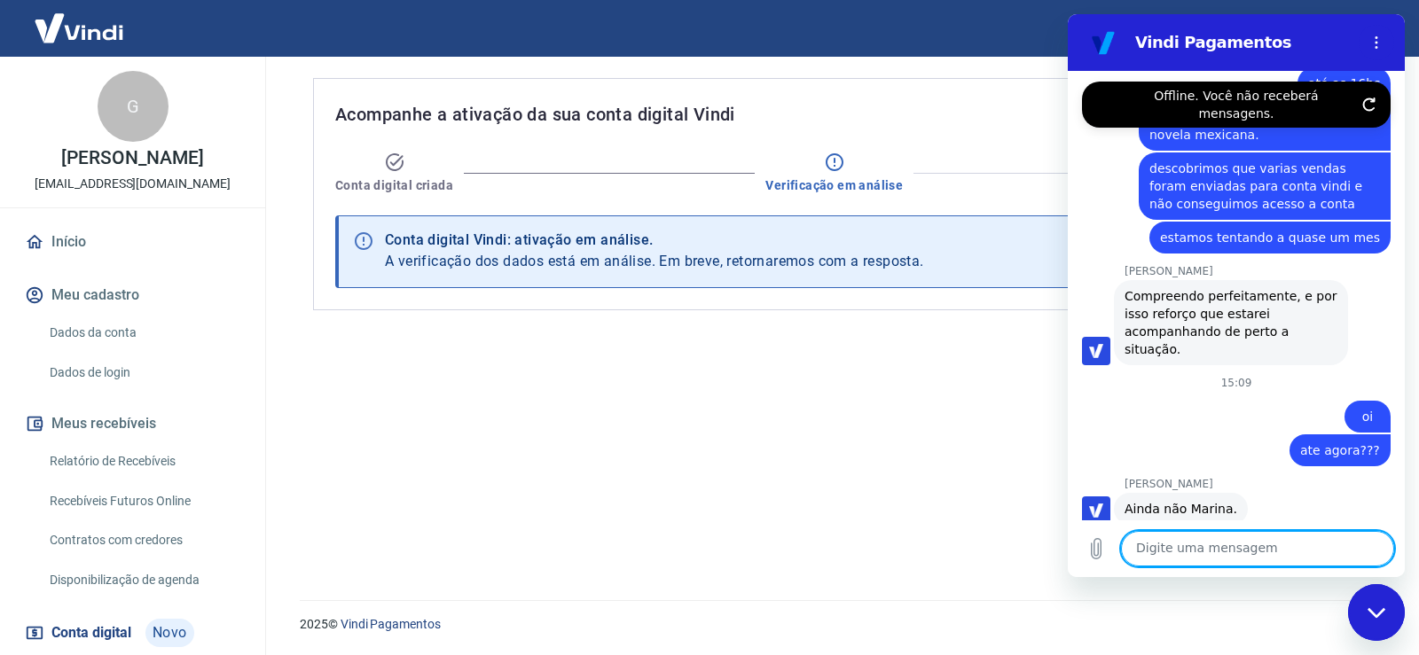
scroll to position [6247, 0]
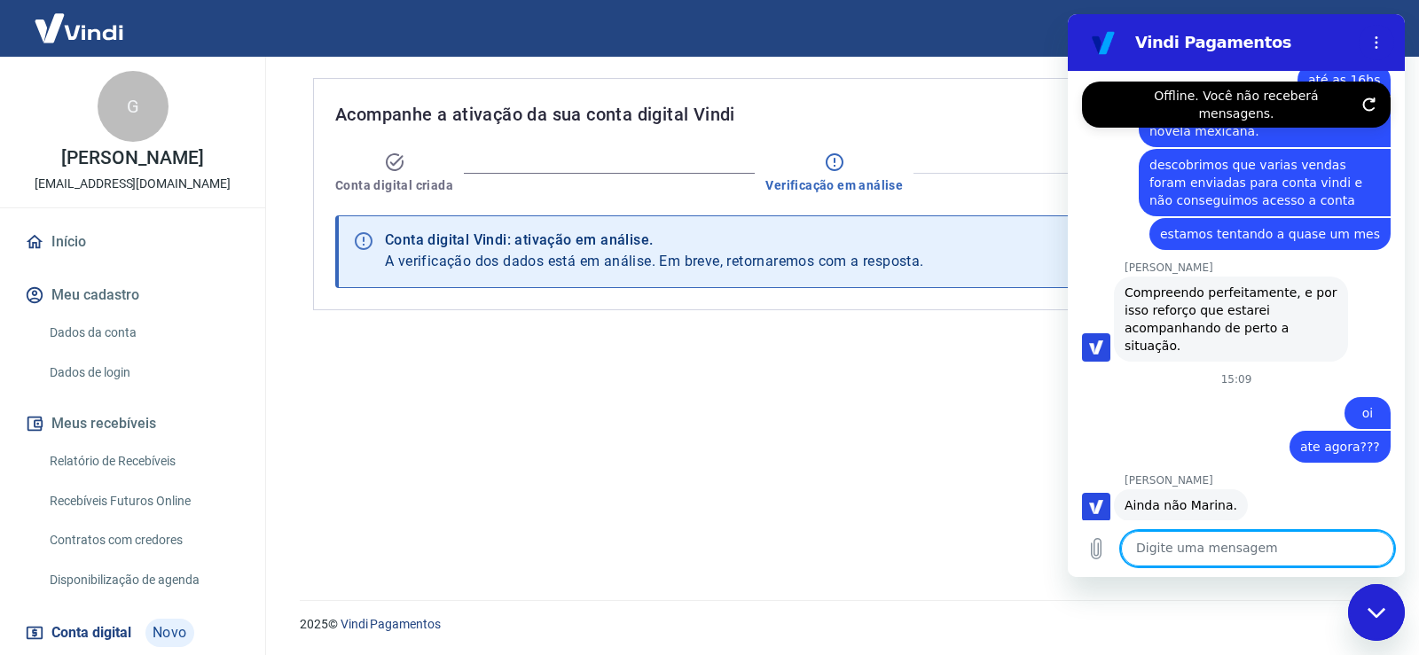
click at [1254, 558] on textarea at bounding box center [1257, 548] width 273 height 35
click at [1196, 552] on textarea at bounding box center [1257, 548] width 273 height 35
type textarea "oi"
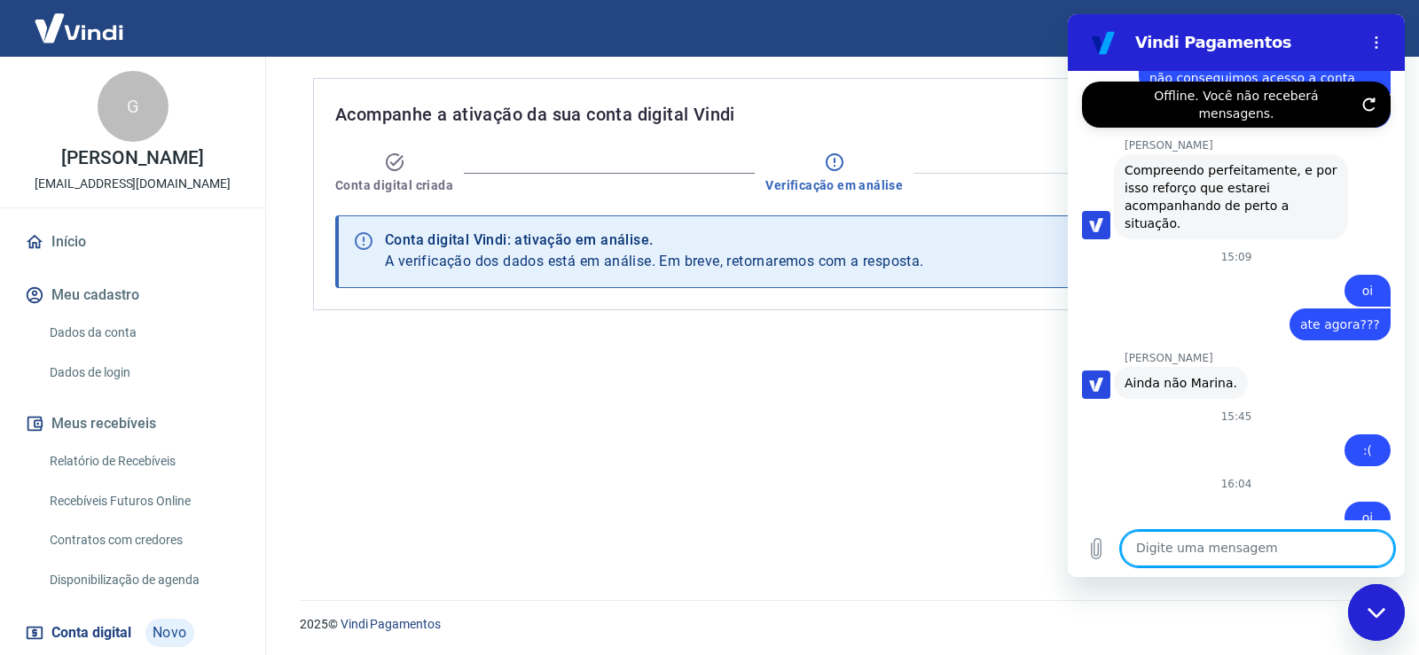
scroll to position [6373, 0]
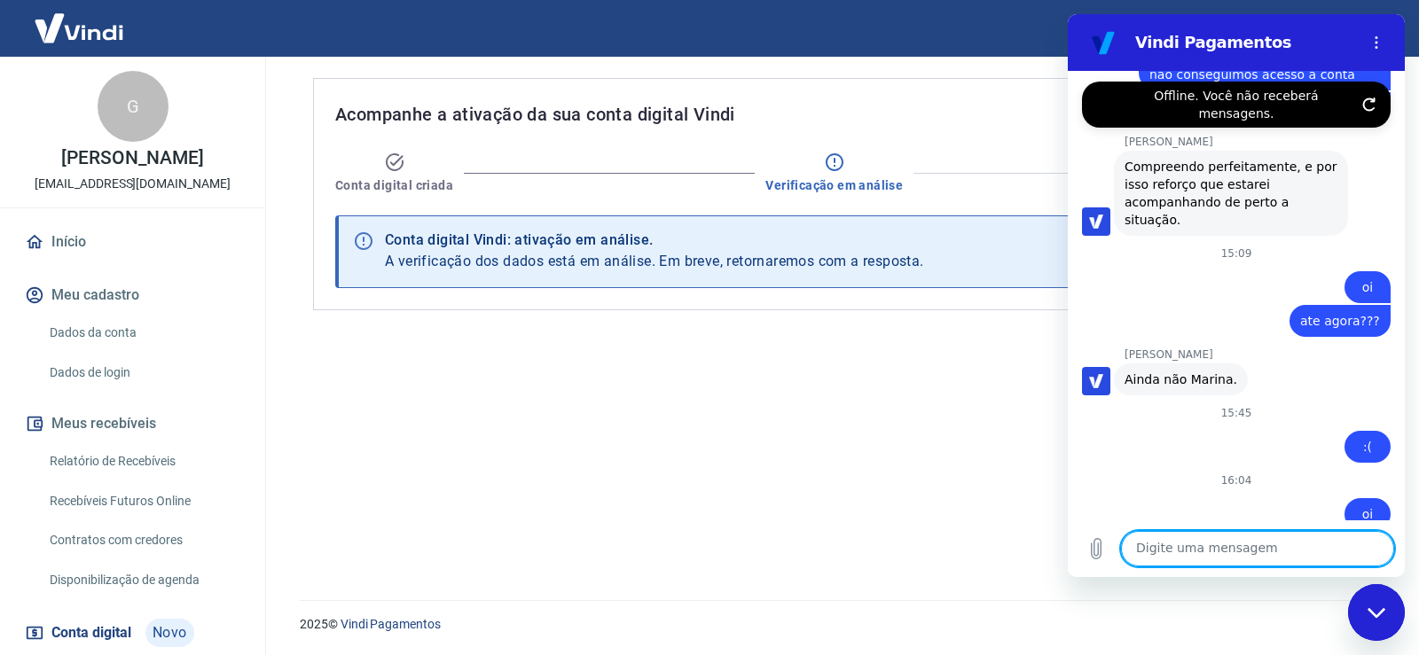
click at [1179, 558] on textarea at bounding box center [1257, 548] width 273 height 35
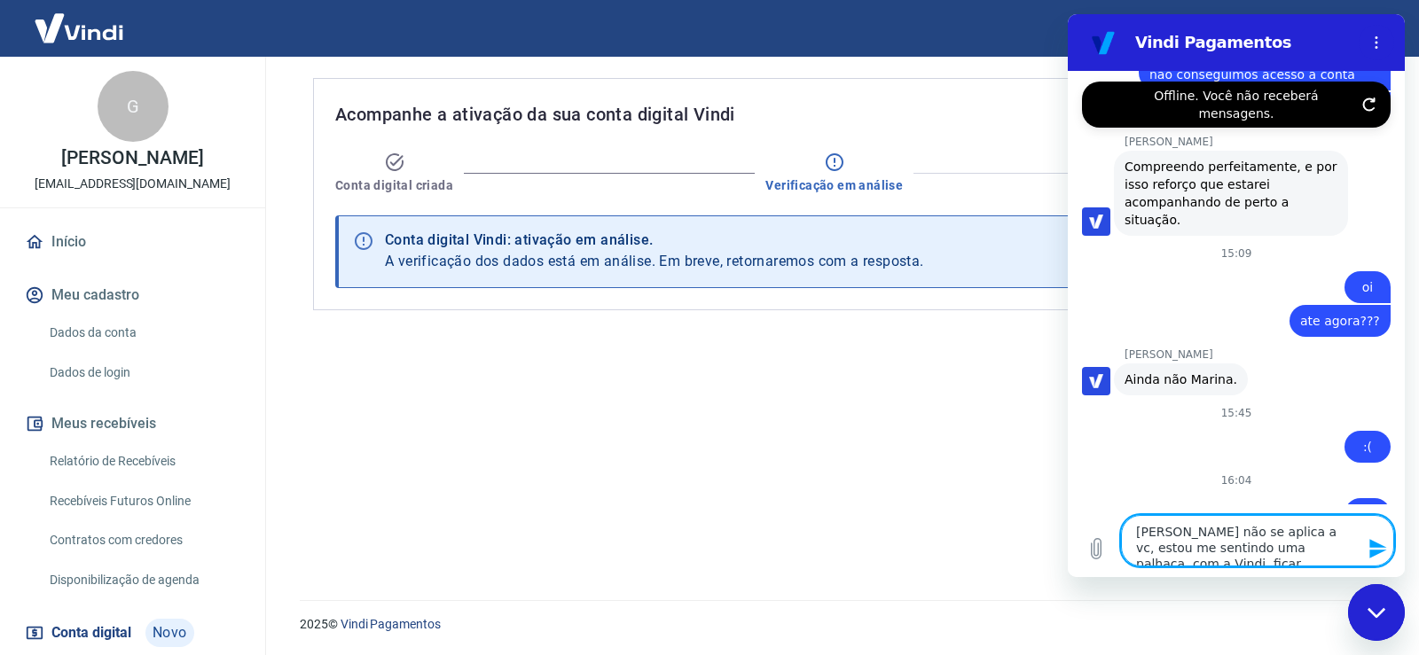
type textarea "[PERSON_NAME] não se aplica a vc, estou me sentindo uma palhaça com a Vindi. fi…"
drag, startPoint x: 1356, startPoint y: 547, endPoint x: 1125, endPoint y: 521, distance: 232.0
click at [1125, 521] on textarea "[PERSON_NAME] não se aplica a vc, estou me sentindo uma palhaça com a Vindi. fi…" at bounding box center [1257, 540] width 273 height 51
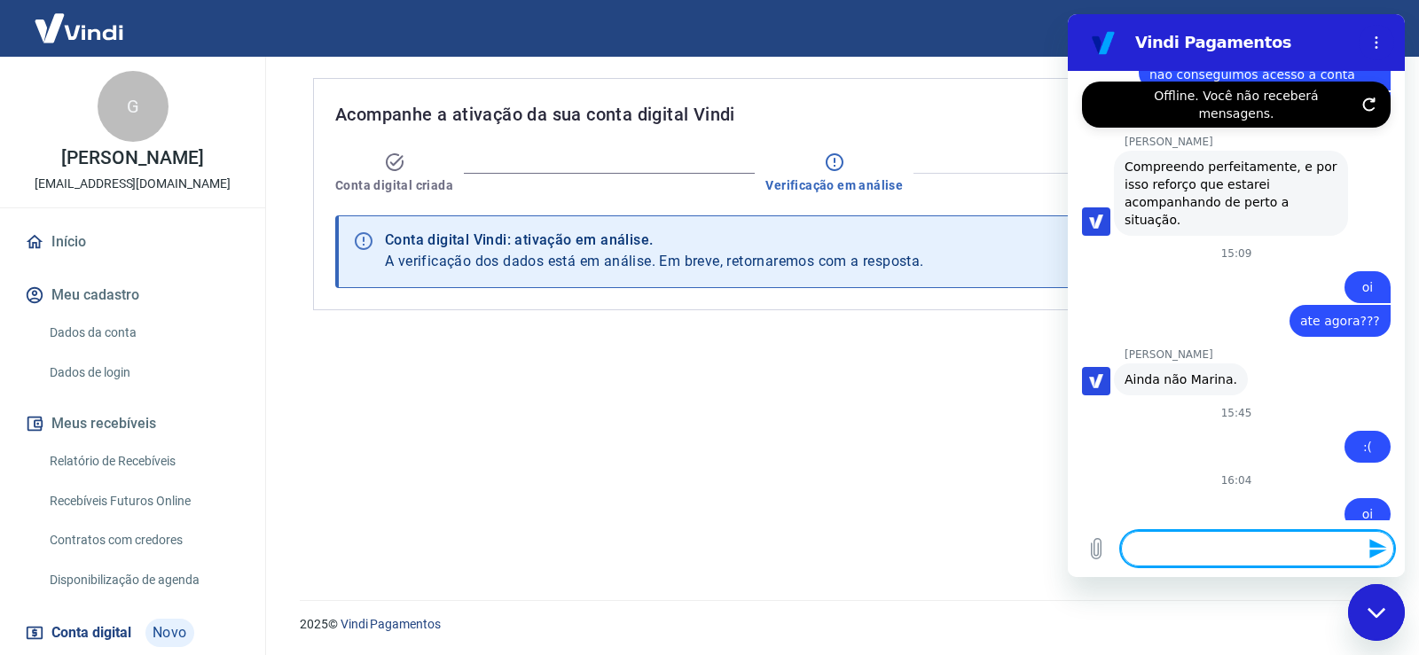
paste textarea "Quero deixar registrado minha insatisfação. Estamos tendo prejuízo com esses va…"
type textarea "Quero deixar registrado minha insatisfação. Estamos tendo prejuízo com esses va…"
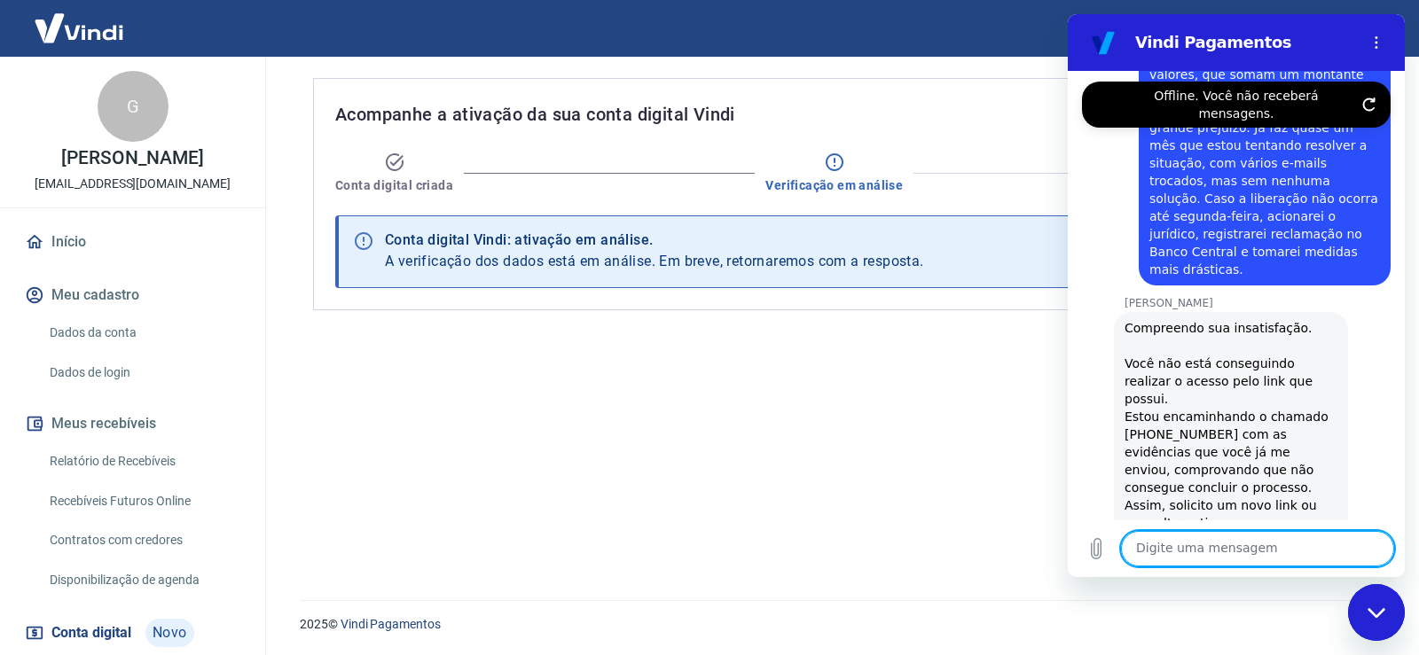
scroll to position [7041, 0]
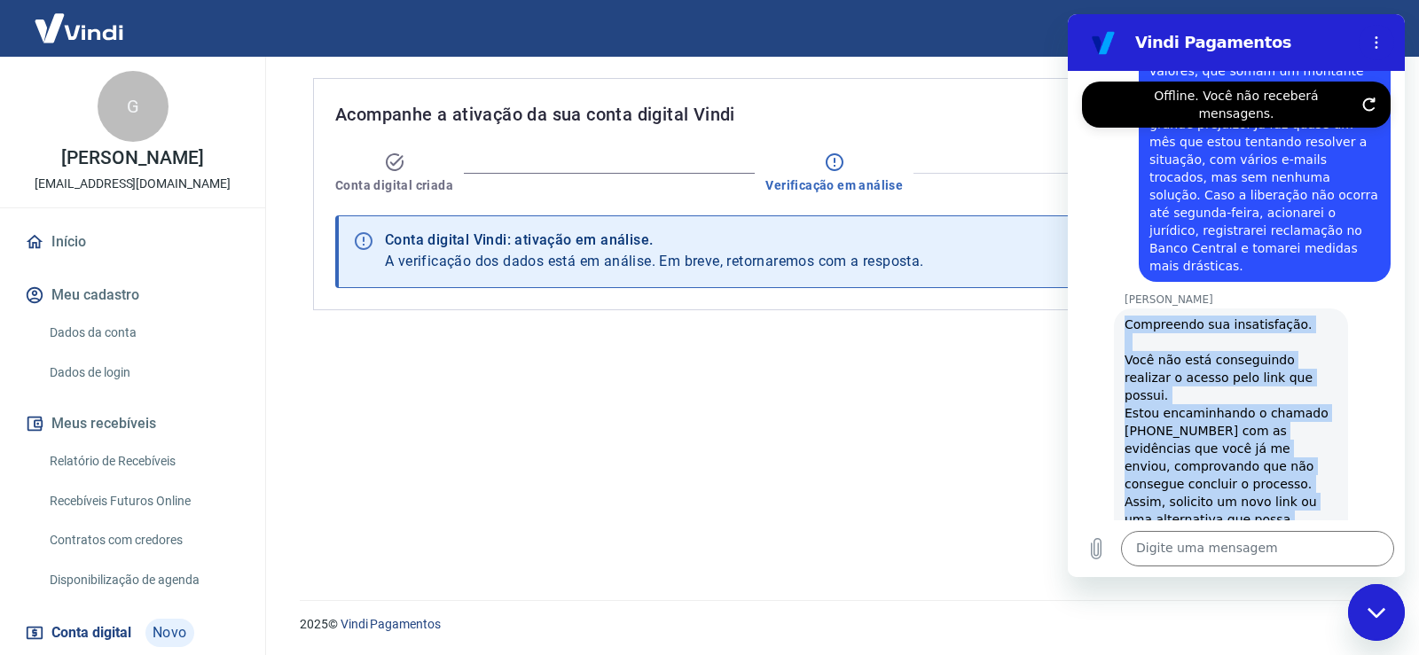
drag, startPoint x: 1125, startPoint y: 215, endPoint x: 1264, endPoint y: 490, distance: 308.5
click at [1264, 490] on div "Compreendo sua insatisfação. Você não está conseguindo realizar o acesso pelo l…" at bounding box center [1230, 475] width 213 height 319
copy div "Compreendo sua insatisfação. Você não está conseguindo realizar o acesso pelo l…"
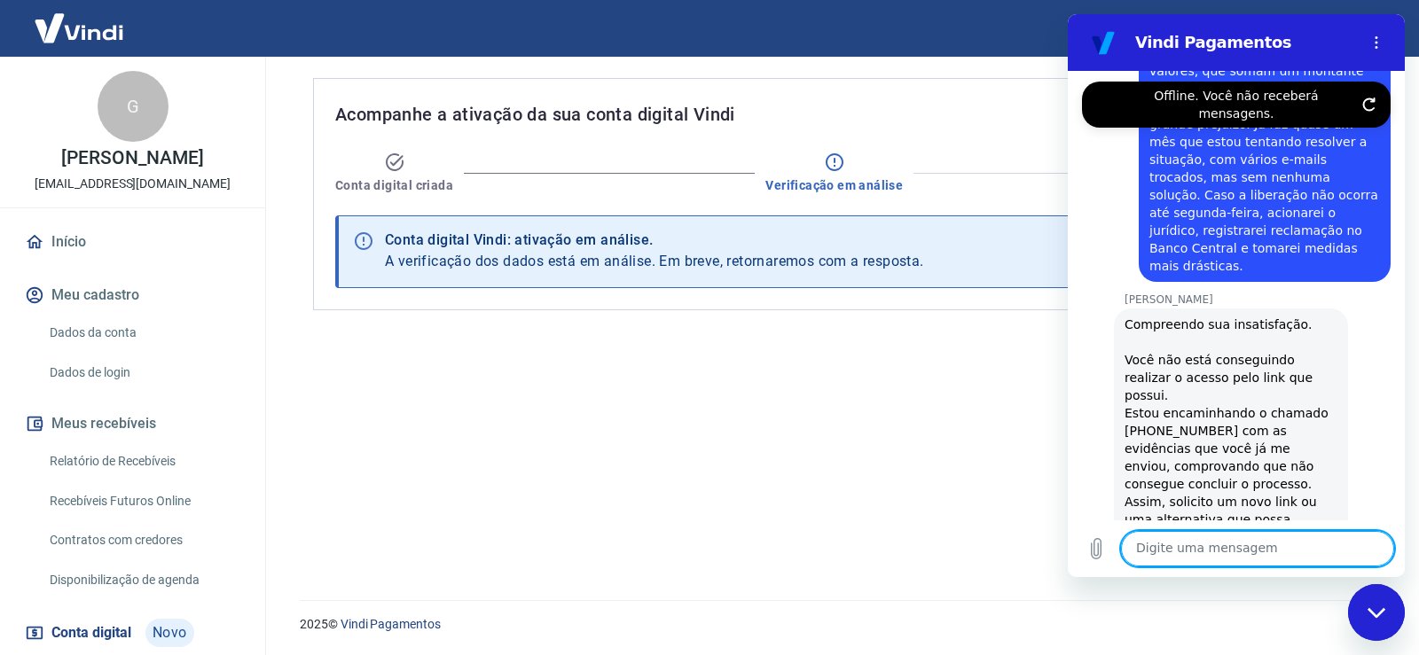
click at [1210, 557] on textarea at bounding box center [1257, 548] width 273 height 35
type textarea "c"
type textarea "tenho compromisso não posso mais esperar"
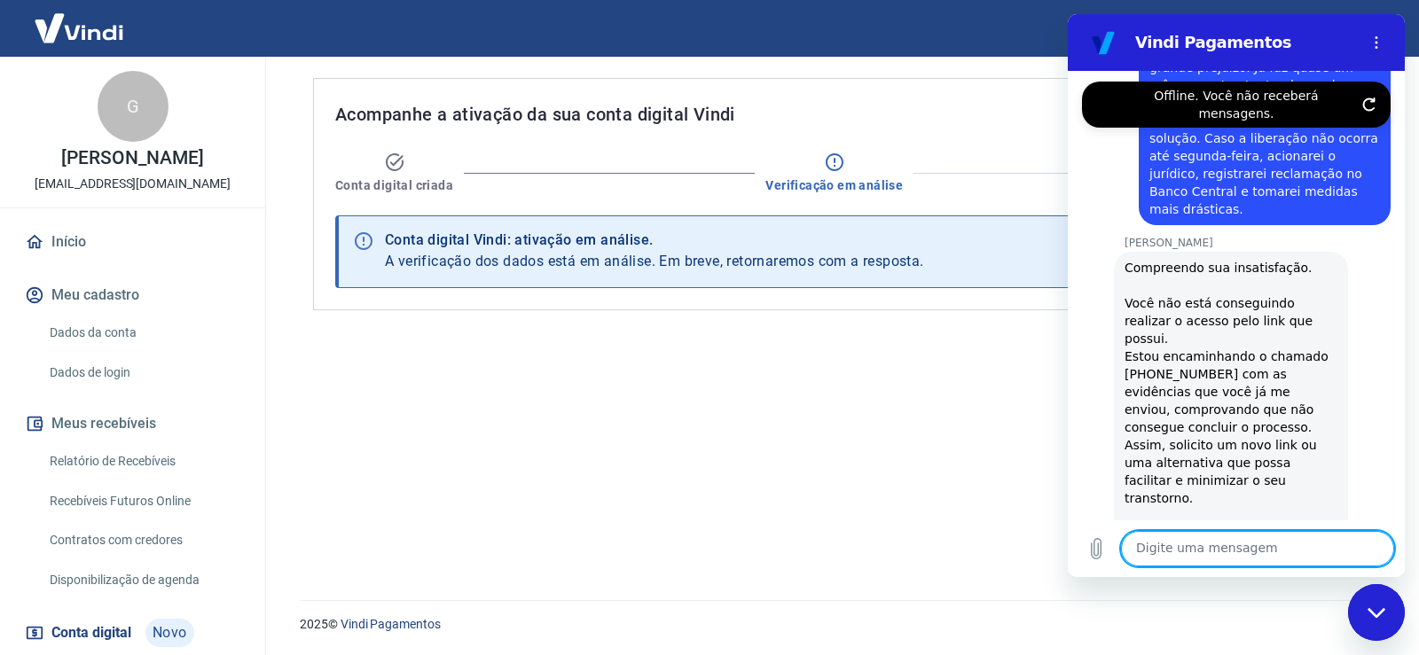
scroll to position [7102, 0]
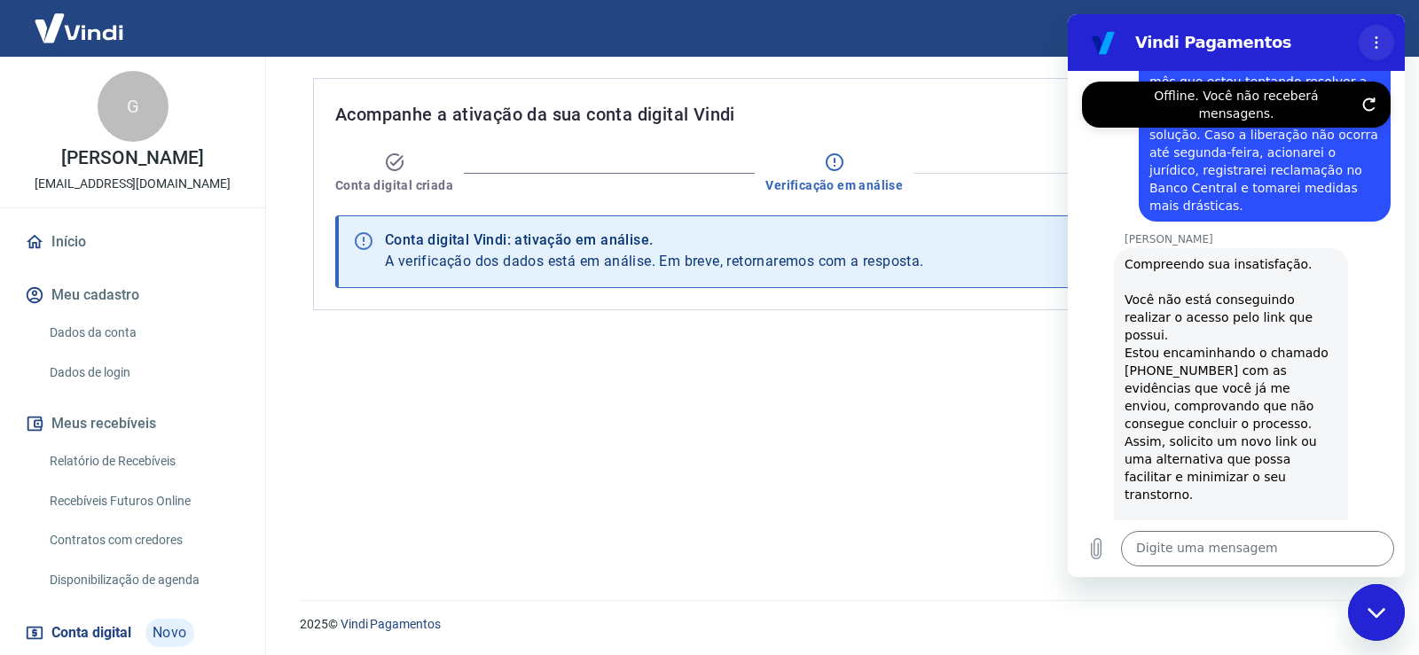
click at [1374, 45] on icon "Menu de opções" at bounding box center [1376, 42] width 14 height 14
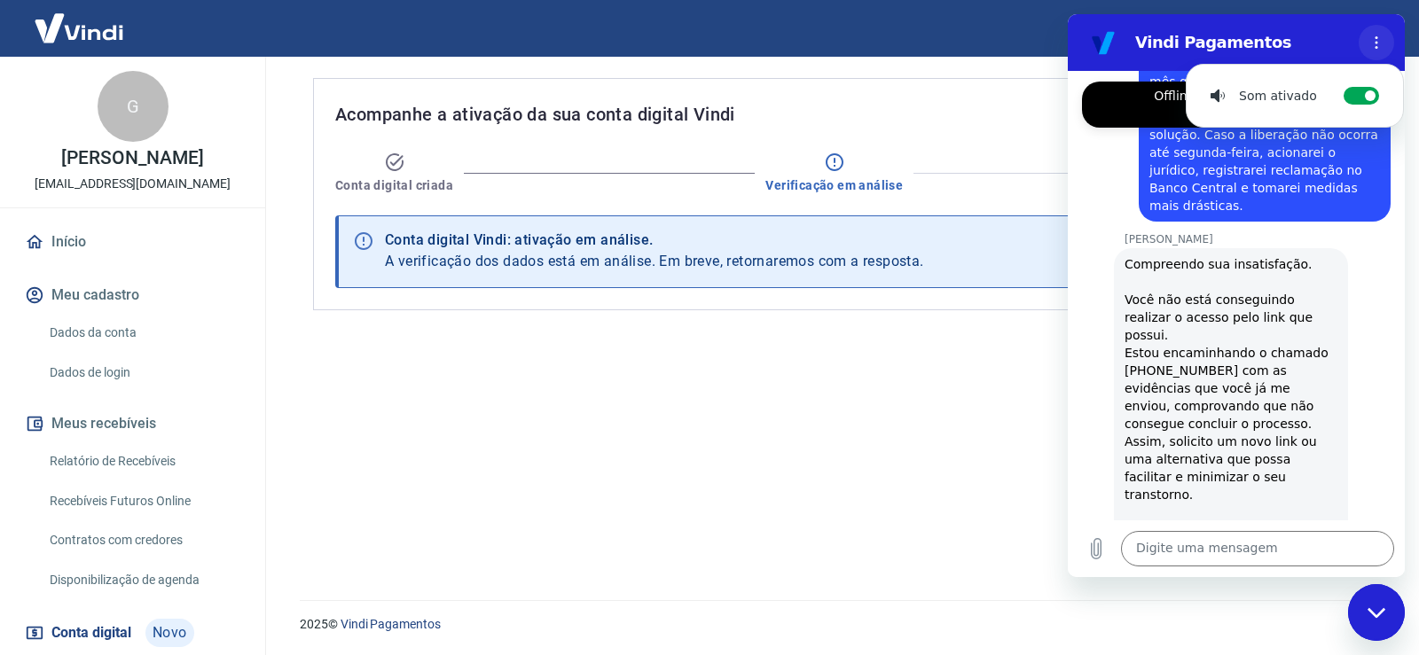
click at [1375, 43] on icon "Menu de opções" at bounding box center [1376, 42] width 14 height 14
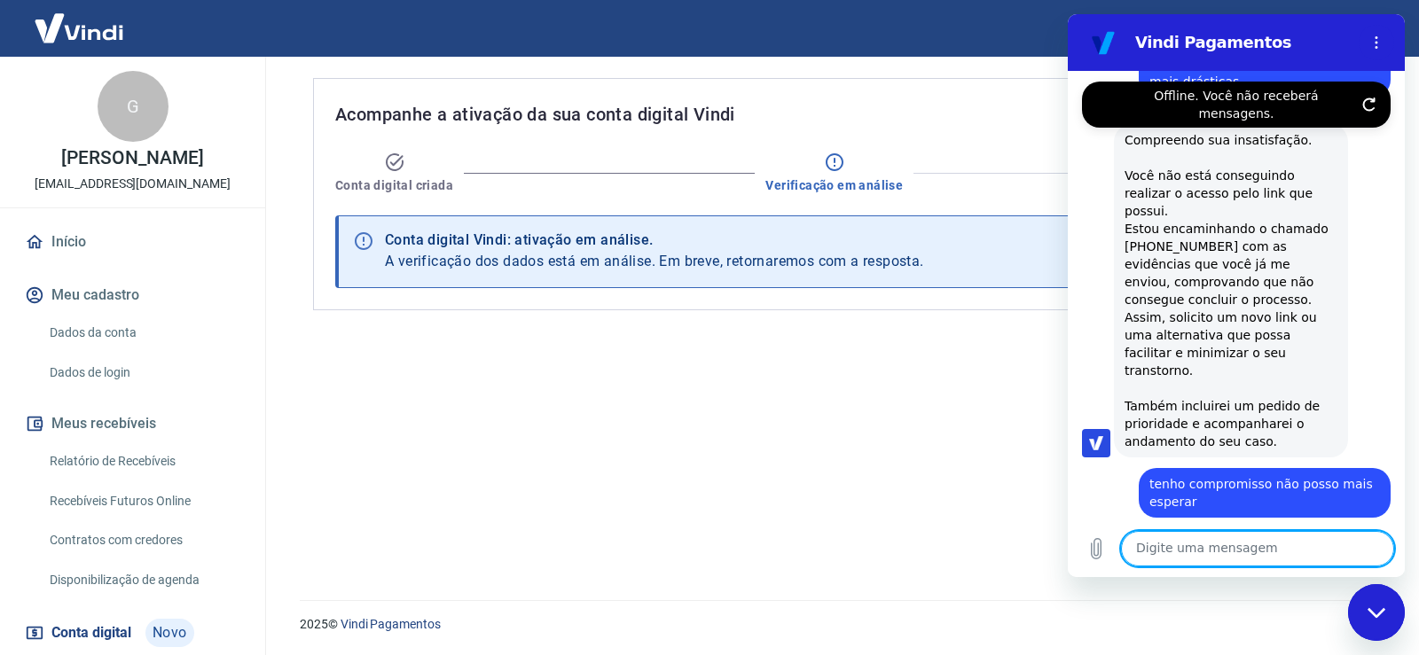
scroll to position [7229, 0]
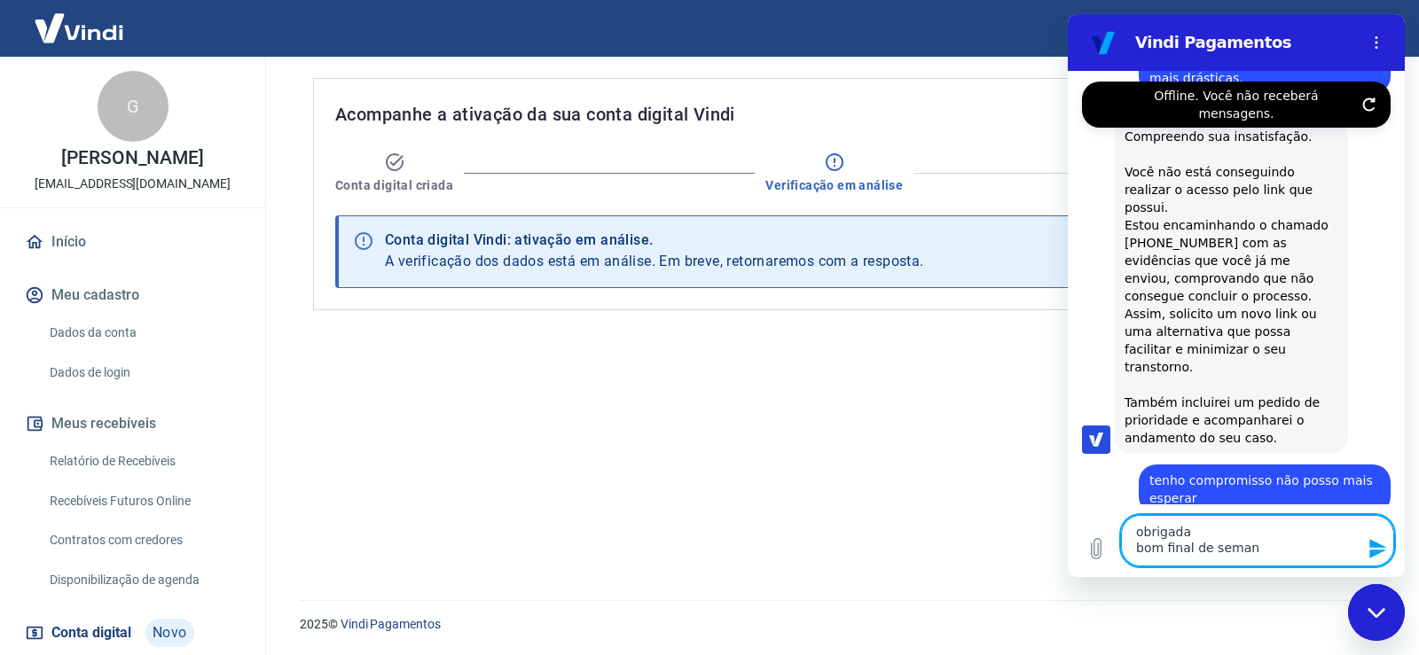
type textarea "obrigada bom final de semana"
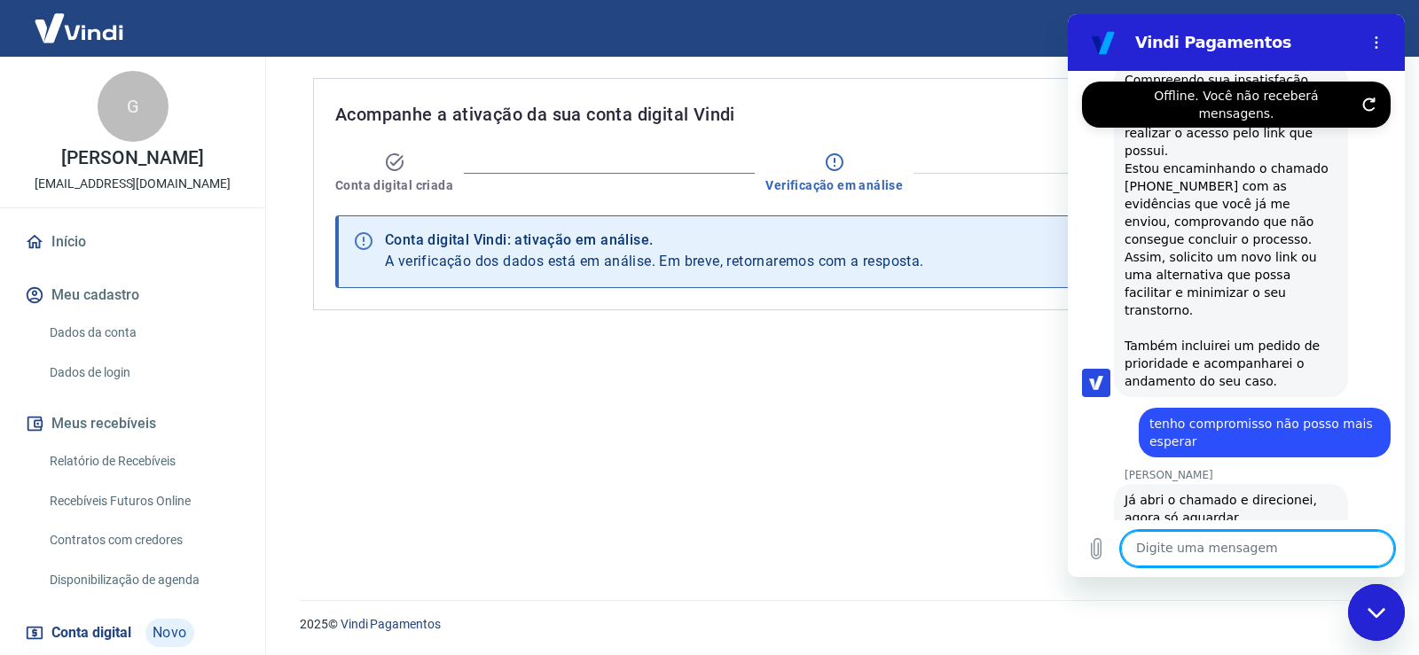
scroll to position [7290, 0]
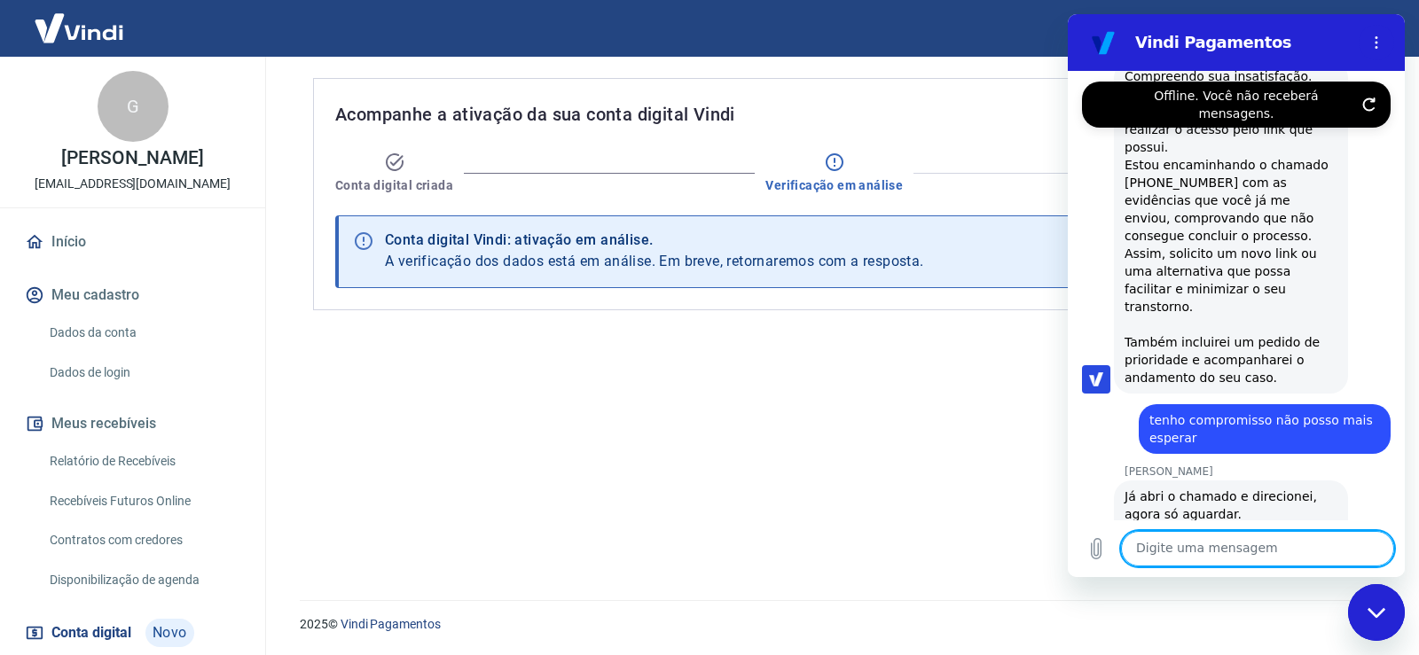
click at [1362, 623] on div "Fechar janela de mensagens" at bounding box center [1376, 612] width 53 height 53
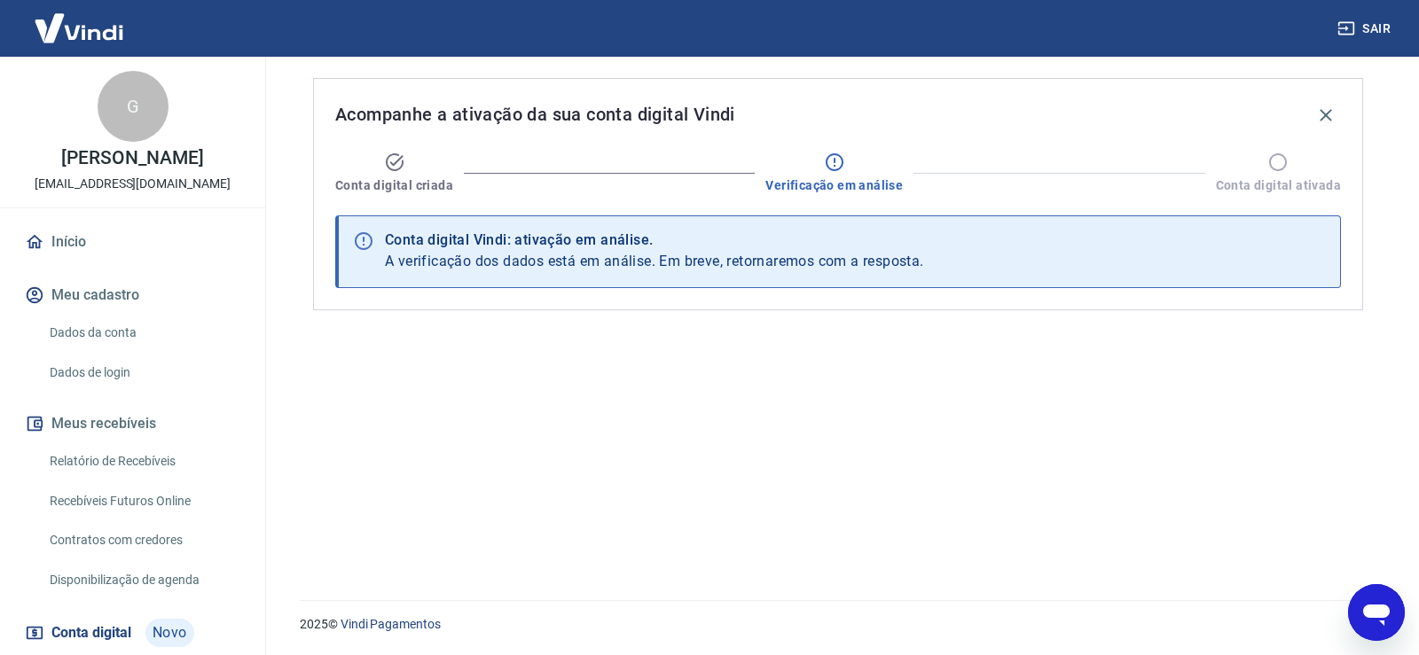
click at [1367, 604] on icon "Abrir janela de mensagens" at bounding box center [1376, 613] width 32 height 32
